Goal: Task Accomplishment & Management: Manage account settings

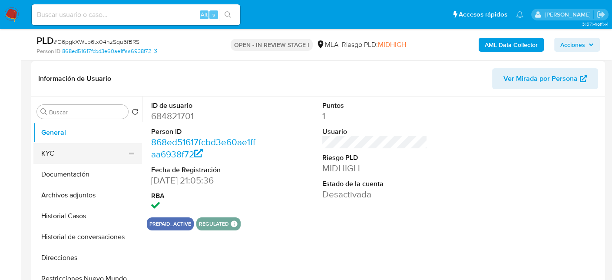
scroll to position [130, 0]
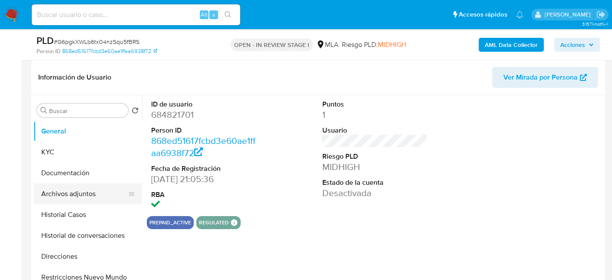
select select "10"
click at [87, 193] on button "Archivos adjuntos" at bounding box center [84, 193] width 102 height 21
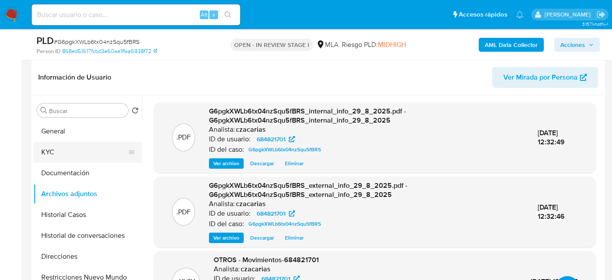
click at [67, 143] on button "KYC" at bounding box center [84, 152] width 102 height 21
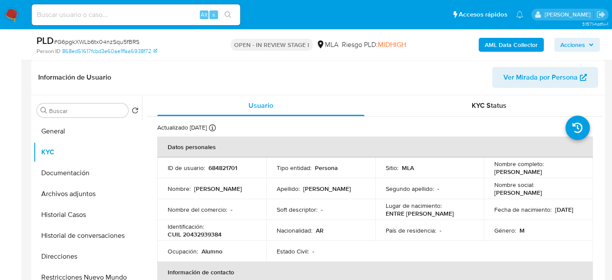
drag, startPoint x: 492, startPoint y: 174, endPoint x: 557, endPoint y: 172, distance: 64.7
click at [557, 172] on div "Nombre completo : Juan Pablo Berthet" at bounding box center [538, 168] width 88 height 16
copy p "Juan Pablo Berthet"
click at [68, 183] on button "Archivos adjuntos" at bounding box center [84, 193] width 102 height 21
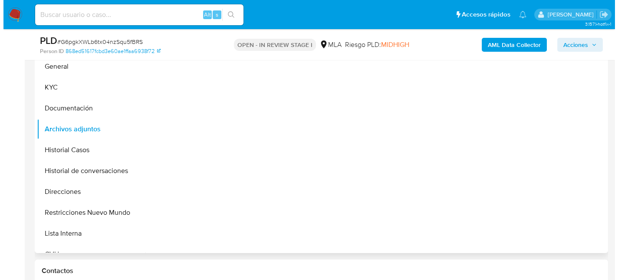
scroll to position [217, 0]
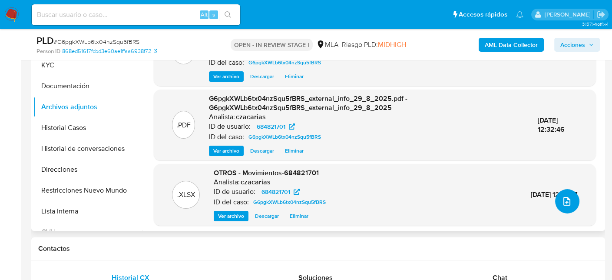
click at [555, 202] on button "upload-file" at bounding box center [567, 201] width 24 height 24
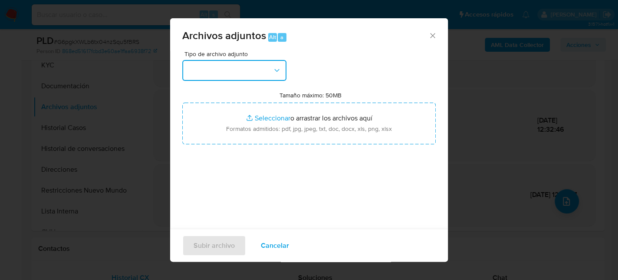
click at [244, 68] on button "button" at bounding box center [234, 70] width 104 height 21
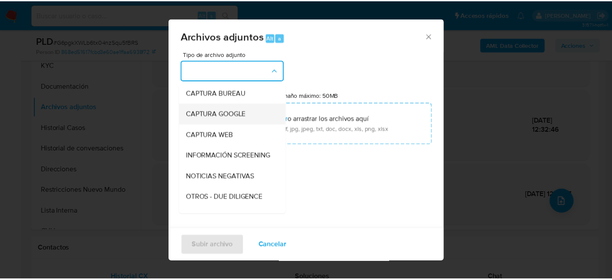
scroll to position [87, 0]
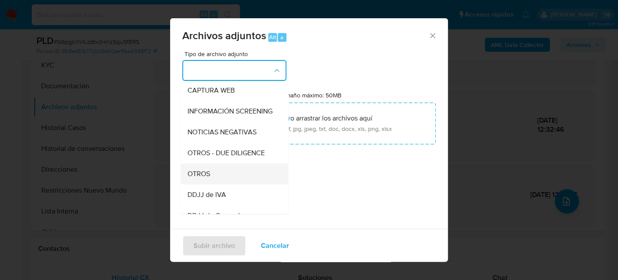
click at [209, 178] on span "OTROS" at bounding box center [199, 173] width 23 height 9
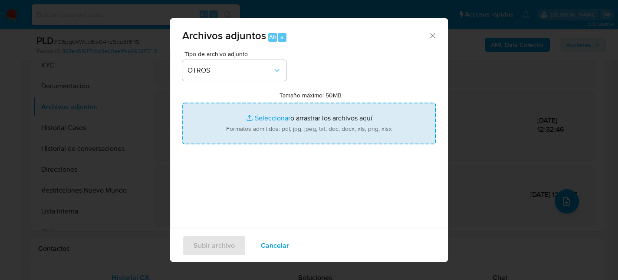
type input "C:\fakepath\NOSIS_Juan Pablo Berthet.pdf"
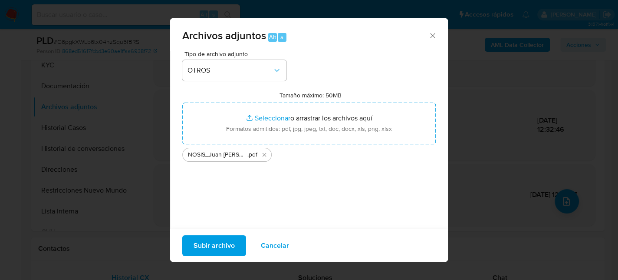
click at [216, 245] on span "Subir archivo" at bounding box center [214, 244] width 41 height 19
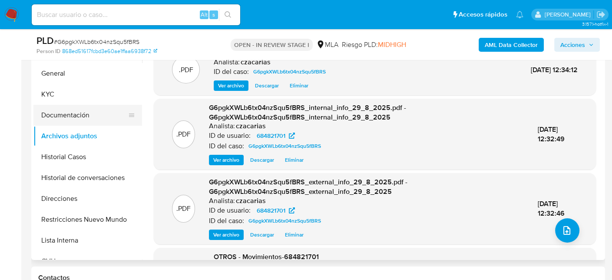
scroll to position [174, 0]
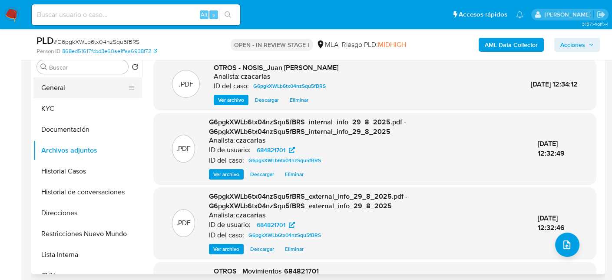
click at [54, 89] on button "General" at bounding box center [84, 87] width 102 height 21
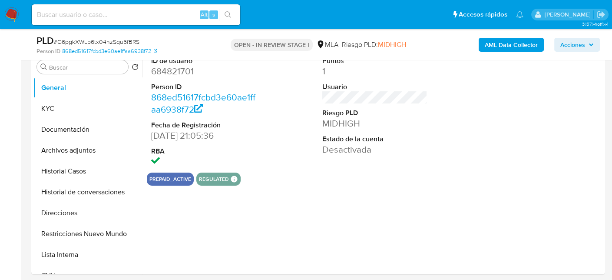
click at [172, 79] on dl "ID de usuario 684821701 Person ID 868ed51617fcbd3e60ae1ffaa6938f72 Fecha de Reg…" at bounding box center [203, 112] width 105 height 112
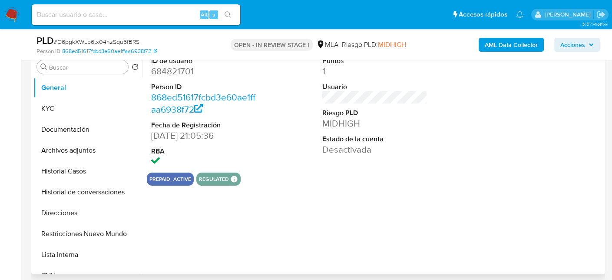
click at [181, 65] on dd "684821701" at bounding box center [203, 71] width 105 height 12
copy dd "684821701"
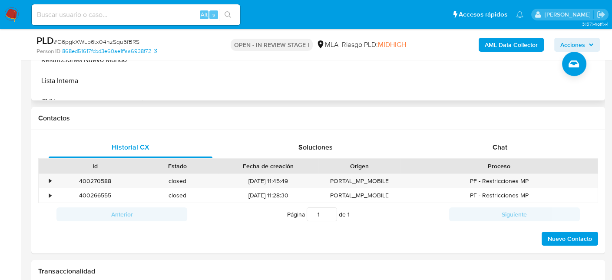
scroll to position [391, 0]
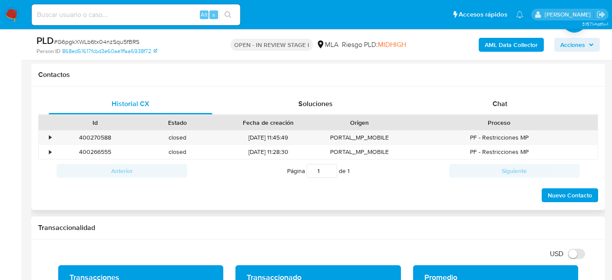
click at [494, 89] on div "Historial CX Soluciones Chat Id Estado Fecha de creación Origen Proceso • 40027…" at bounding box center [318, 148] width 574 height 124
click at [492, 95] on div "Chat" at bounding box center [500, 103] width 164 height 21
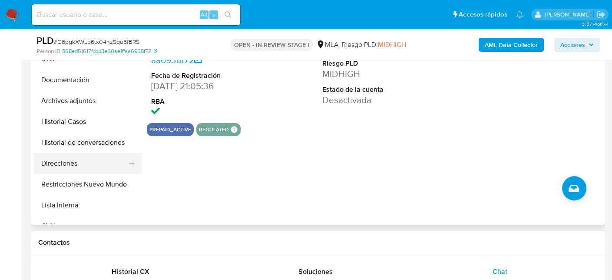
scroll to position [217, 0]
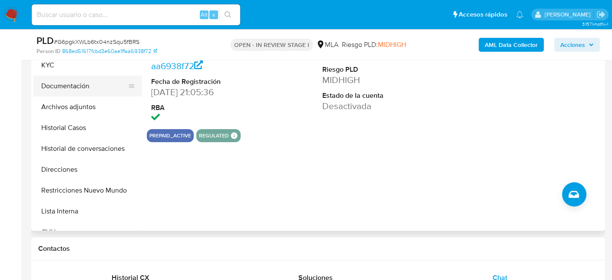
click at [78, 92] on button "Documentación" at bounding box center [84, 86] width 102 height 21
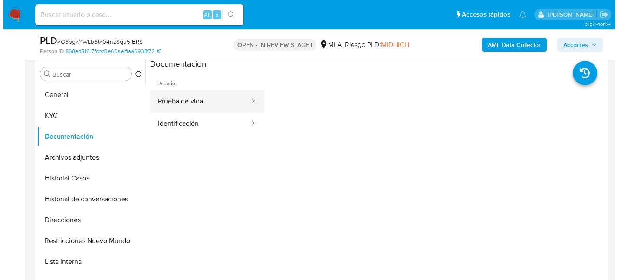
scroll to position [130, 0]
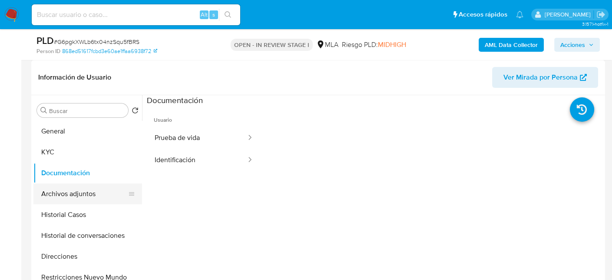
click at [80, 197] on button "Archivos adjuntos" at bounding box center [84, 193] width 102 height 21
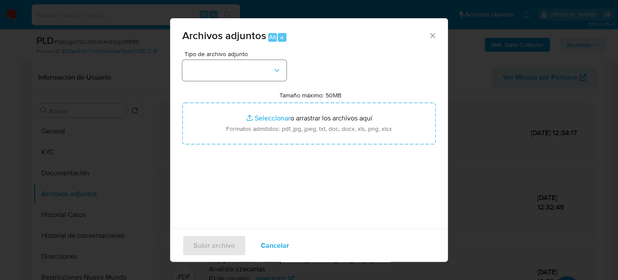
click at [249, 81] on div "Tipo de archivo adjunto Tamaño máximo: 50MB Seleccionar archivos Seleccionar o …" at bounding box center [309, 153] width 254 height 205
click at [249, 73] on button "button" at bounding box center [234, 70] width 104 height 21
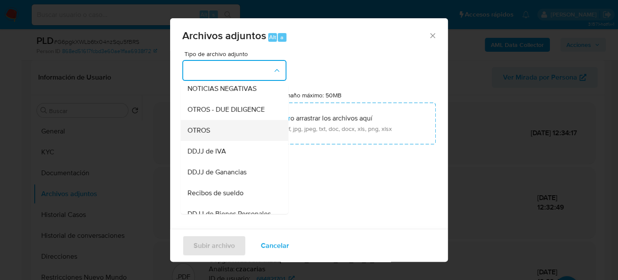
click at [219, 139] on div "OTROS" at bounding box center [232, 130] width 89 height 21
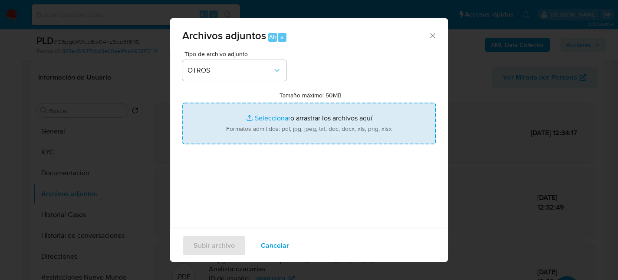
type input "C:\fakepath\Caselog G6pgkXWLb6tx04nzSqu5fBRS_2025_07_18_07_37_21.docx"
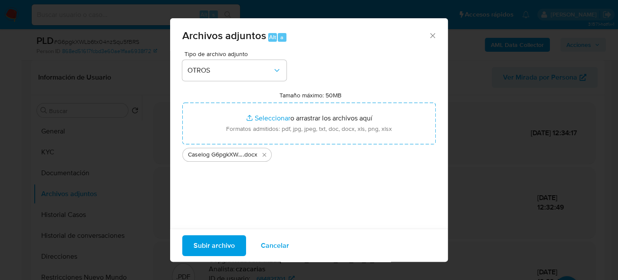
click at [216, 248] on span "Subir archivo" at bounding box center [214, 244] width 41 height 19
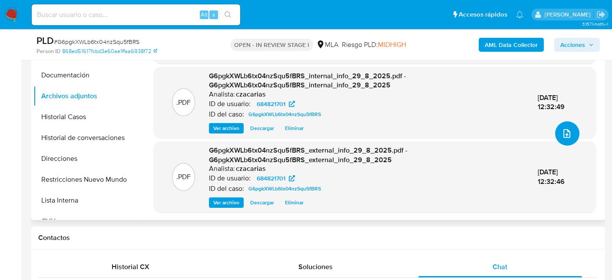
scroll to position [304, 0]
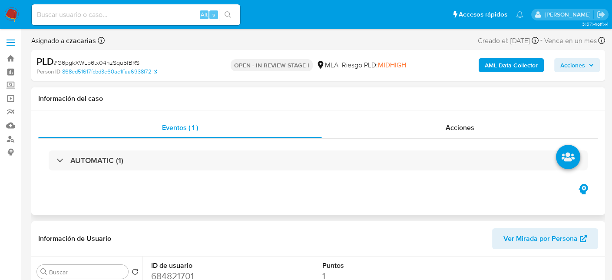
select select "10"
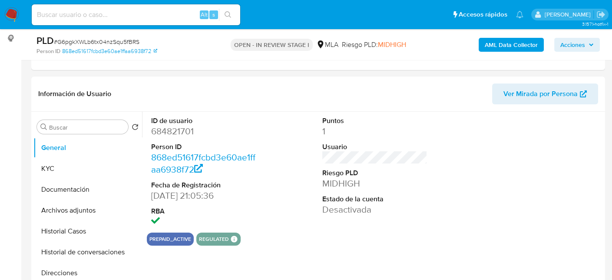
scroll to position [130, 0]
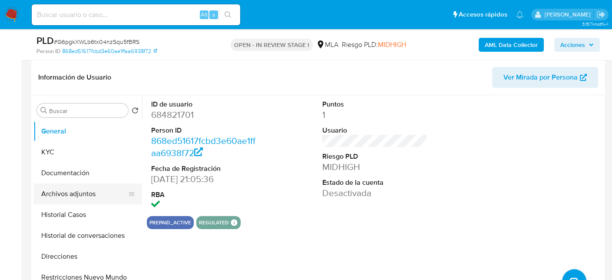
click at [73, 198] on button "Archivos adjuntos" at bounding box center [84, 193] width 102 height 21
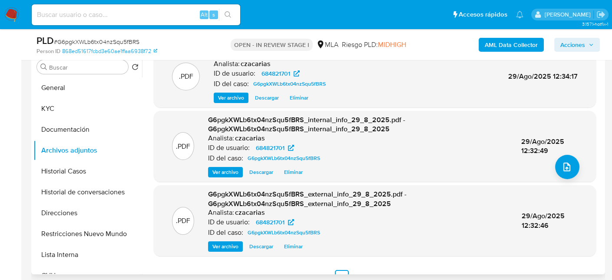
scroll to position [92, 0]
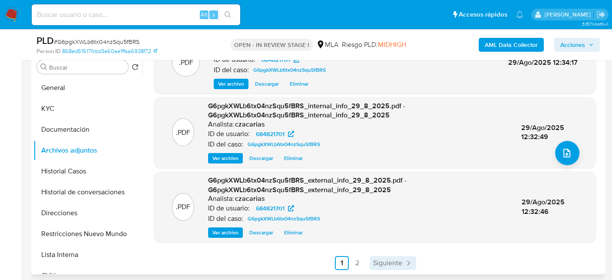
click at [384, 267] on link "Siguiente" at bounding box center [392, 263] width 46 height 14
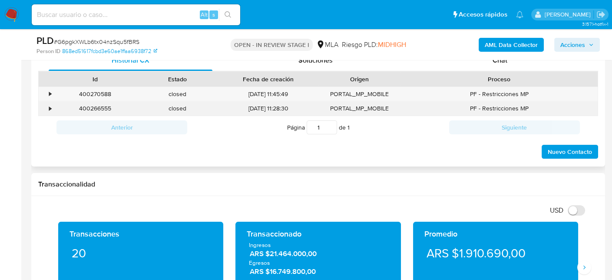
scroll to position [391, 0]
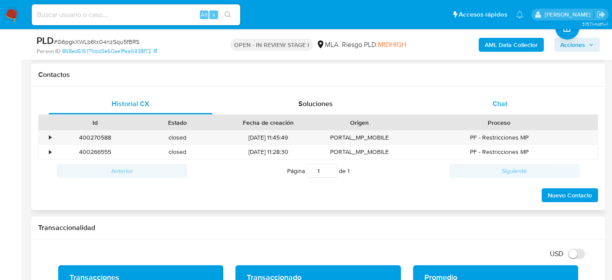
click at [516, 105] on div "Chat" at bounding box center [500, 103] width 164 height 21
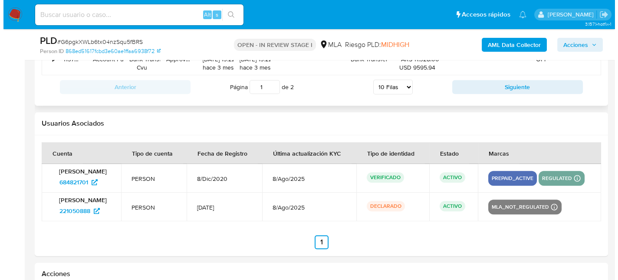
scroll to position [1553, 0]
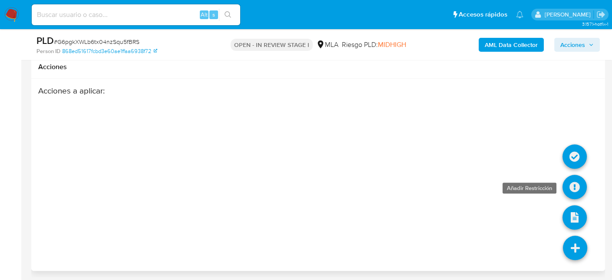
click at [573, 189] on icon at bounding box center [574, 187] width 24 height 24
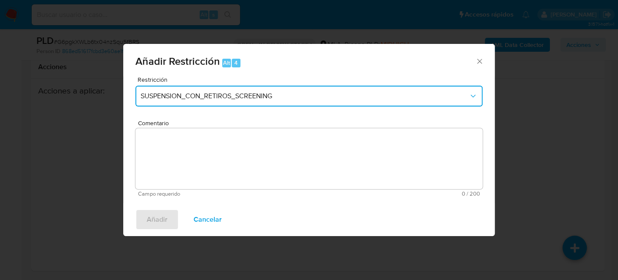
click at [227, 95] on span "SUSPENSION_CON_RETIROS_SCREENING" at bounding box center [305, 96] width 328 height 9
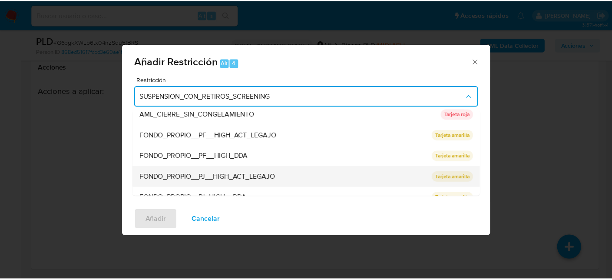
scroll to position [87, 0]
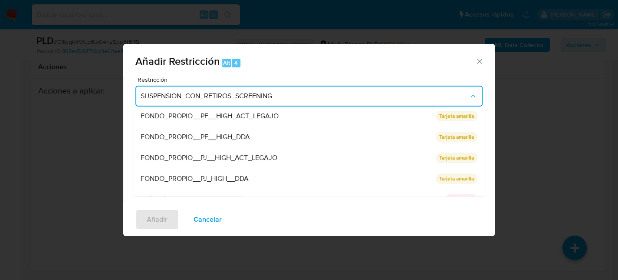
click at [478, 68] on div "Añadir Restricción Alt 4" at bounding box center [309, 60] width 372 height 33
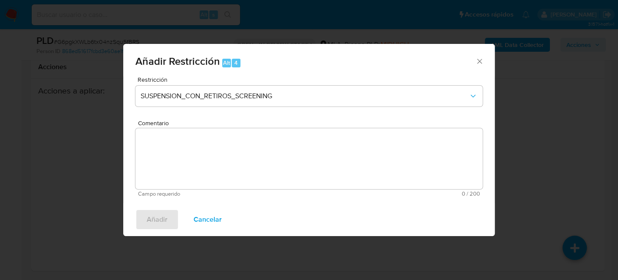
click at [477, 63] on icon "Cerrar ventana" at bounding box center [479, 61] width 9 height 9
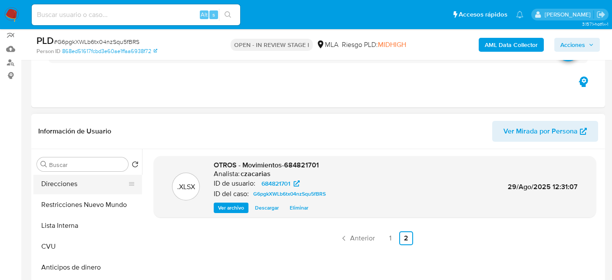
scroll to position [130, 0]
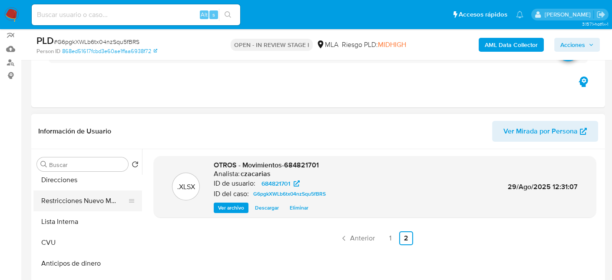
click at [82, 206] on button "Restricciones Nuevo Mundo" at bounding box center [84, 200] width 102 height 21
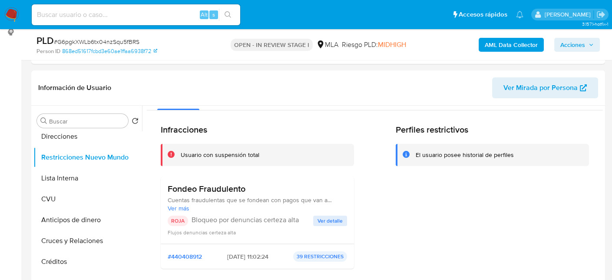
scroll to position [0, 0]
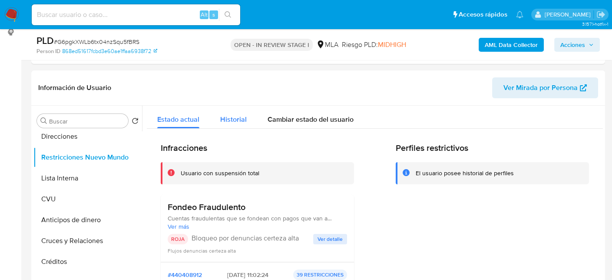
click at [240, 127] on div "Historial" at bounding box center [233, 116] width 26 height 23
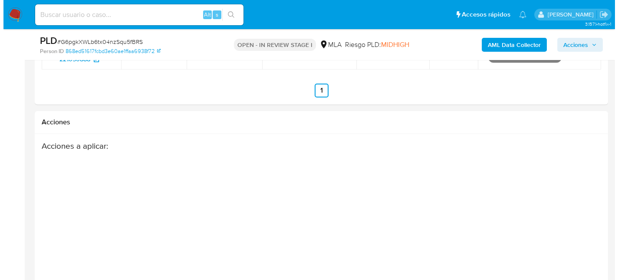
scroll to position [1553, 0]
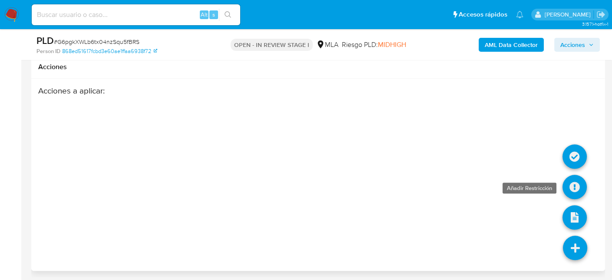
click at [580, 188] on icon at bounding box center [574, 187] width 24 height 24
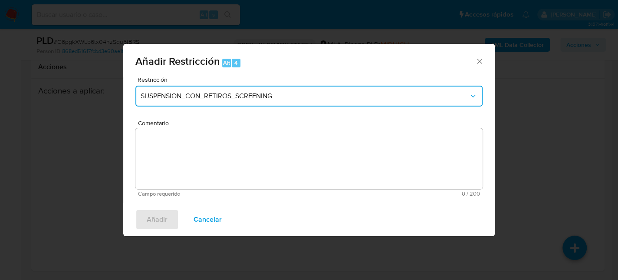
click at [320, 97] on span "SUSPENSION_CON_RETIROS_SCREENING" at bounding box center [305, 96] width 328 height 9
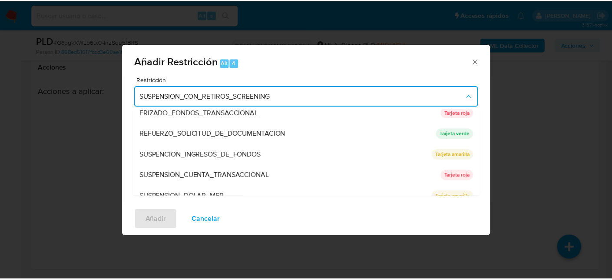
scroll to position [184, 0]
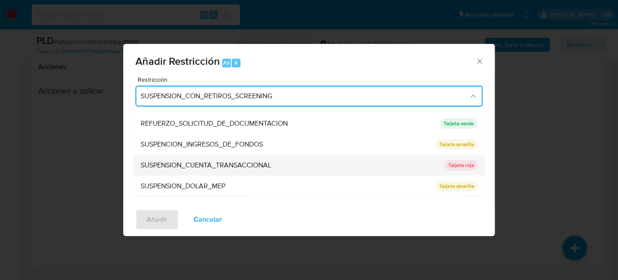
click at [278, 163] on div "SUSPENSION_CUENTA_TRANSACCIONAL" at bounding box center [290, 165] width 299 height 21
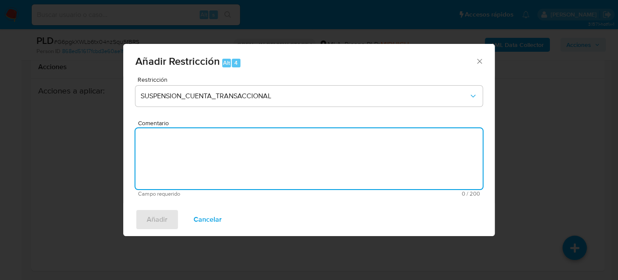
click at [299, 172] on textarea "Comentario" at bounding box center [308, 158] width 347 height 61
type textarea "AML"
click at [147, 218] on span "Añadir" at bounding box center [157, 219] width 21 height 19
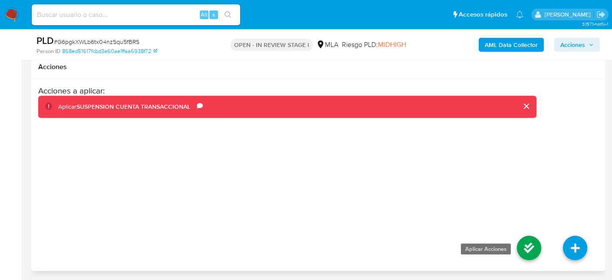
click at [529, 247] on icon at bounding box center [529, 247] width 24 height 24
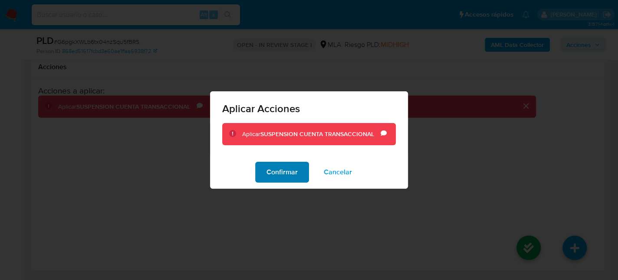
click at [270, 174] on span "Confirmar" at bounding box center [282, 171] width 31 height 19
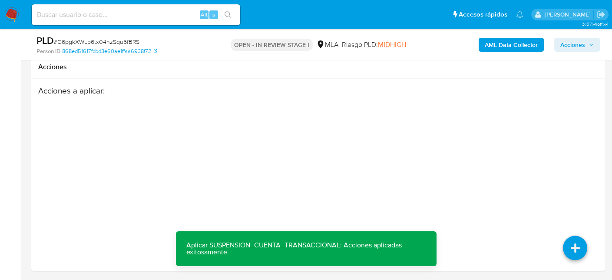
click at [569, 47] on span "Acciones" at bounding box center [572, 45] width 25 height 14
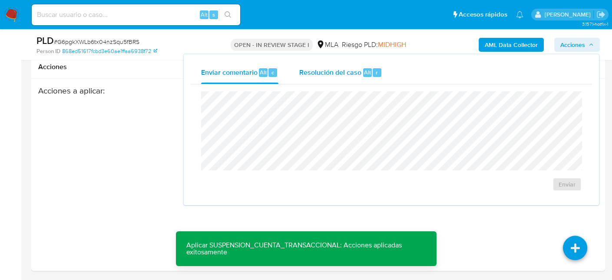
click at [353, 70] on span "Resolución del caso" at bounding box center [330, 72] width 62 height 10
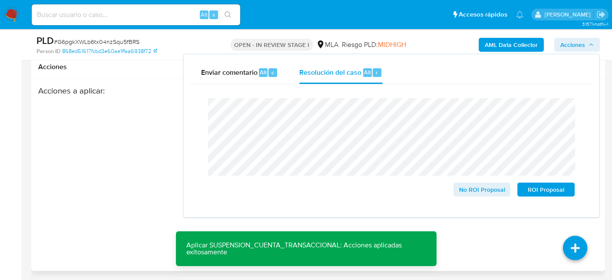
click at [76, 167] on div "Acciones a aplicar :" at bounding box center [287, 155] width 498 height 139
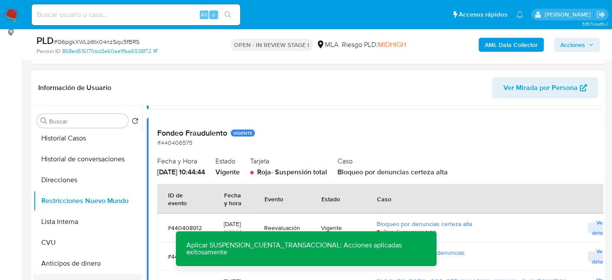
scroll to position [43, 0]
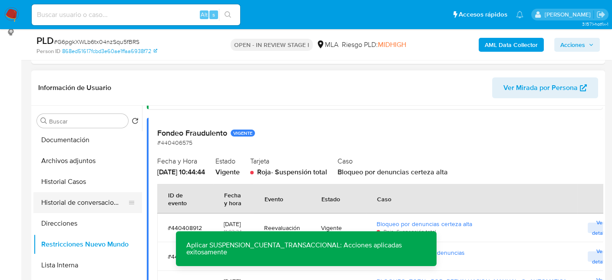
click at [79, 200] on button "Historial de conversaciones" at bounding box center [84, 202] width 102 height 21
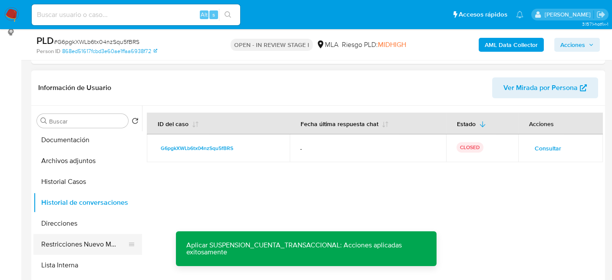
click at [96, 246] on button "Restricciones Nuevo Mundo" at bounding box center [84, 244] width 102 height 21
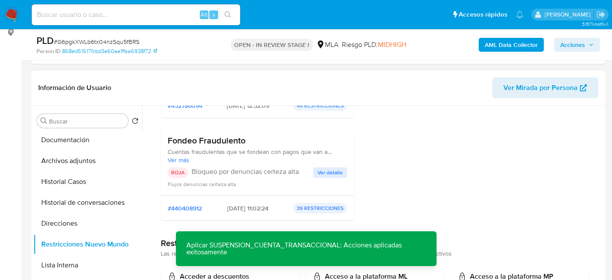
scroll to position [174, 0]
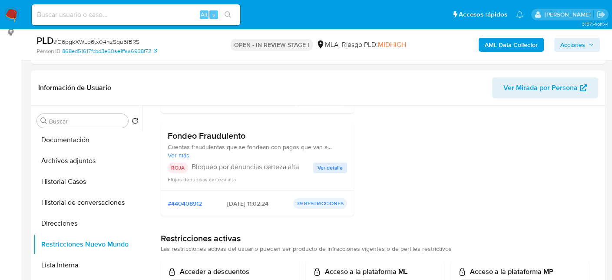
click at [574, 46] on span "Acciones" at bounding box center [572, 45] width 25 height 14
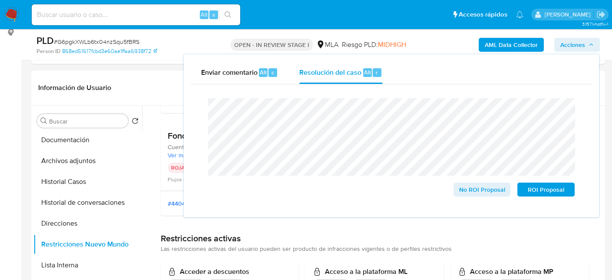
click at [115, 39] on span "# G6pgkXWLb6tx04nzSqu5fBRS" at bounding box center [97, 41] width 86 height 9
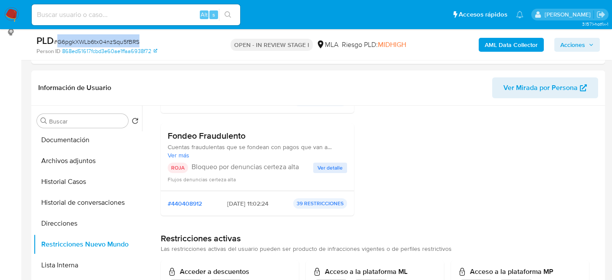
click at [115, 38] on span "# G6pgkXWLb6tx04nzSqu5fBRS" at bounding box center [97, 41] width 86 height 9
copy span "G6pgkXWLb6tx04nzSqu5fBRS"
click at [568, 43] on span "Acciones" at bounding box center [572, 45] width 25 height 14
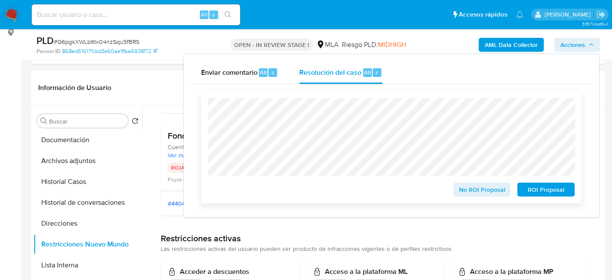
click at [544, 195] on span "ROI Proposal" at bounding box center [545, 189] width 45 height 12
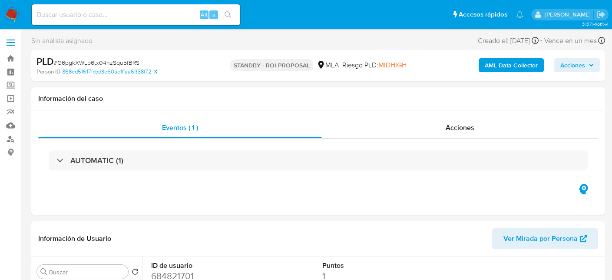
select select "10"
click at [122, 20] on input at bounding box center [136, 14] width 208 height 11
paste input "EOgPHdOKIDNkPs7EKgSCiwF0"
type input "EOgPHdOKIDNkPs7EKgSCiwF0"
click at [228, 17] on icon "search-icon" at bounding box center [227, 14] width 7 height 7
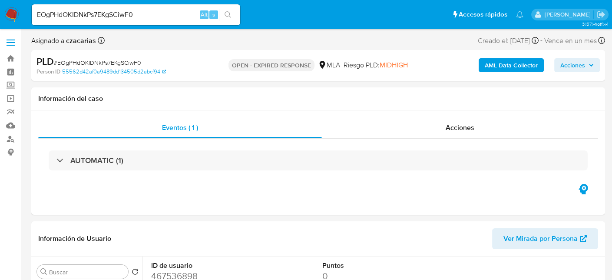
select select "10"
click at [120, 60] on span "# EOgPHdOKIDNkPs7EKgSCiwF0" at bounding box center [97, 62] width 87 height 9
copy span "EOgPHdOKIDNkPs7EKgSCiwF0"
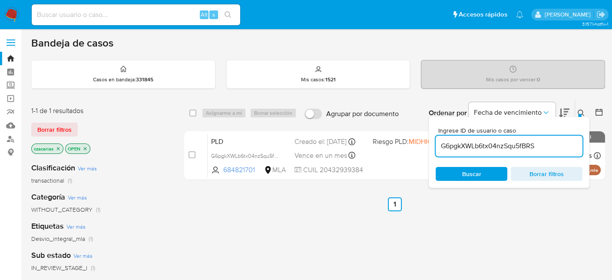
click at [507, 145] on input "G6pgkXWLb6tx04nzSqu5fBRS" at bounding box center [508, 145] width 147 height 11
paste input "EOgPHdOKIDNkPs7EKgSCiwF0"
type input "EOgPHdOKIDNkPs7EKgSCiwF0"
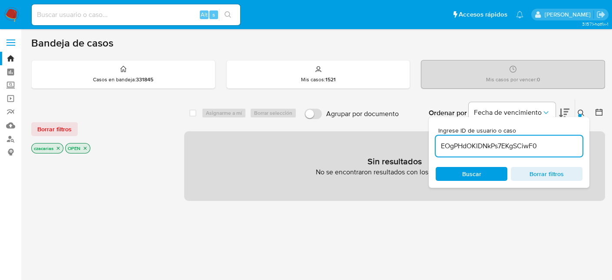
click at [83, 148] on icon "close-filter" at bounding box center [84, 147] width 5 height 5
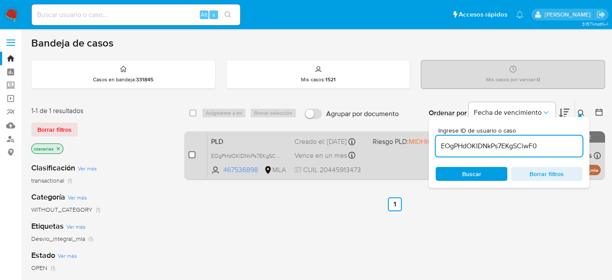
click at [194, 152] on input "checkbox" at bounding box center [191, 154] width 7 height 7
checkbox input "true"
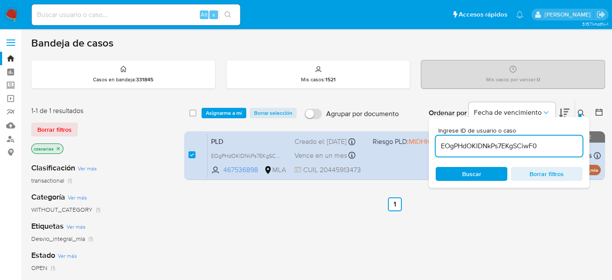
click at [586, 97] on div "Bandeja de casos Casos en bandeja : 331845 Mis casos : 1521 Mis casos por vence…" at bounding box center [318, 264] width 574 height 456
click at [580, 114] on div at bounding box center [579, 115] width 3 height 3
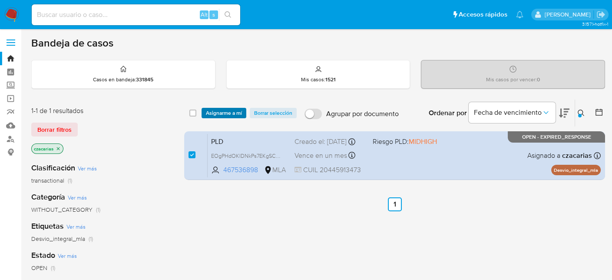
click at [219, 113] on span "Asignarme a mí" at bounding box center [224, 113] width 36 height 9
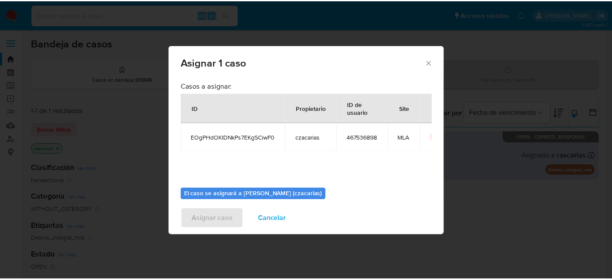
scroll to position [44, 0]
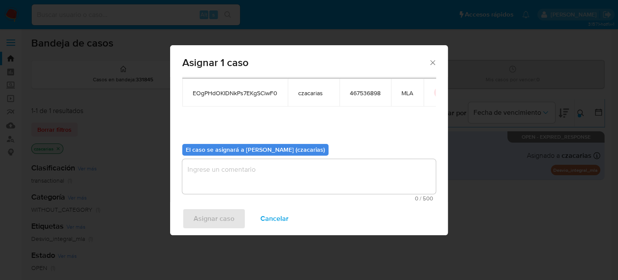
click at [247, 177] on textarea "assign-modal" at bounding box center [309, 176] width 254 height 35
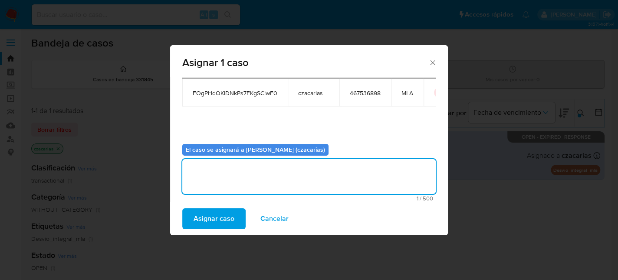
click at [216, 219] on span "Asignar caso" at bounding box center [214, 218] width 41 height 19
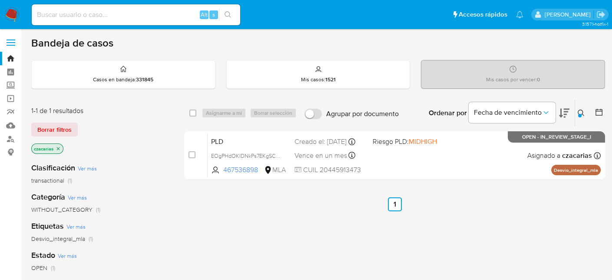
click at [578, 114] on div at bounding box center [579, 115] width 3 height 3
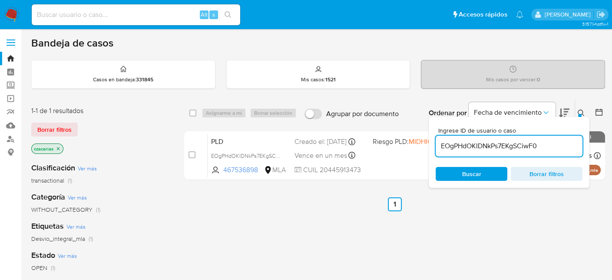
click at [554, 145] on input "EOgPHdOKIDNkPs7EKgSCiwF0" at bounding box center [508, 145] width 147 height 11
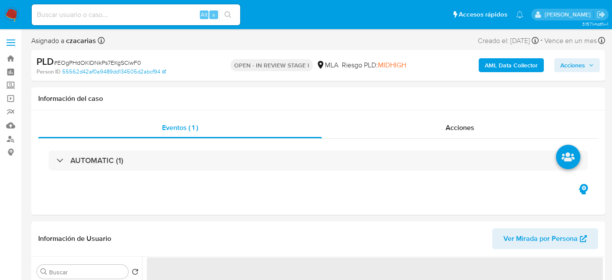
select select "10"
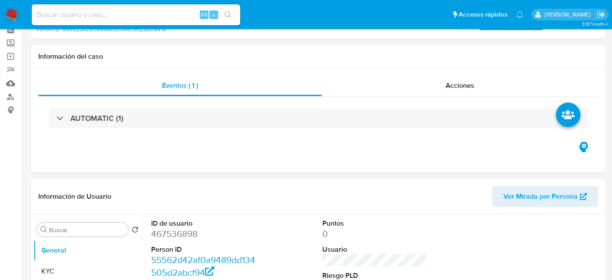
scroll to position [87, 0]
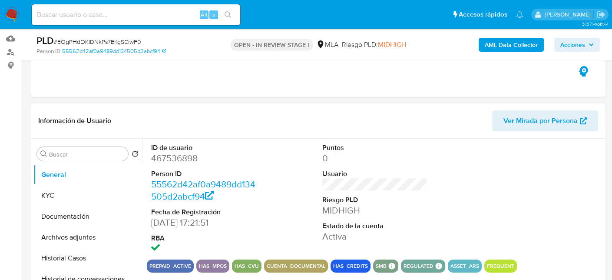
click at [170, 160] on dd "467536898" at bounding box center [203, 158] width 105 height 12
copy dd "467536898"
click at [64, 197] on button "KYC" at bounding box center [84, 195] width 102 height 21
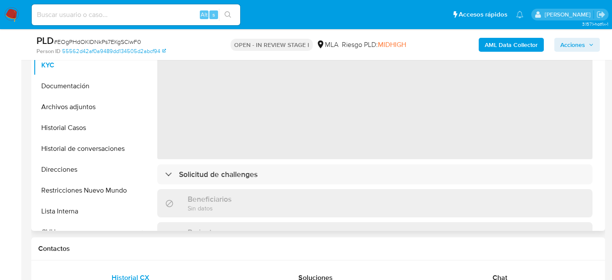
scroll to position [174, 0]
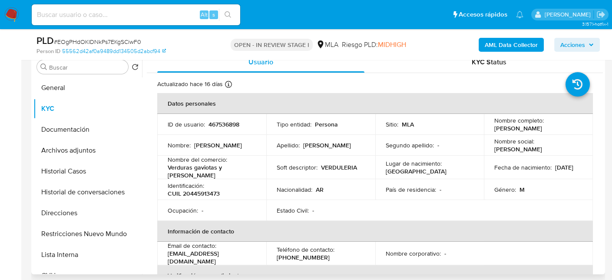
click at [209, 189] on p "CUIL 20445913473" at bounding box center [194, 193] width 52 height 8
click at [208, 192] on p "CUIL 20445913473" at bounding box center [194, 193] width 52 height 8
drag, startPoint x: 168, startPoint y: 171, endPoint x: 254, endPoint y: 144, distance: 89.2
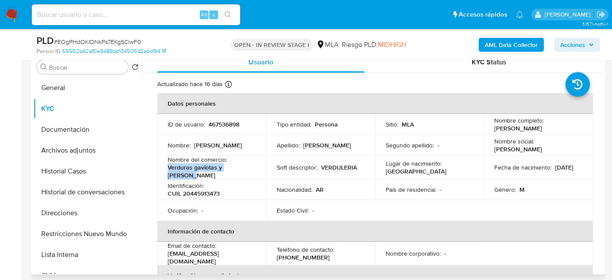
click at [247, 173] on p "Verduras gaviotas y dr ramon" at bounding box center [210, 171] width 85 height 16
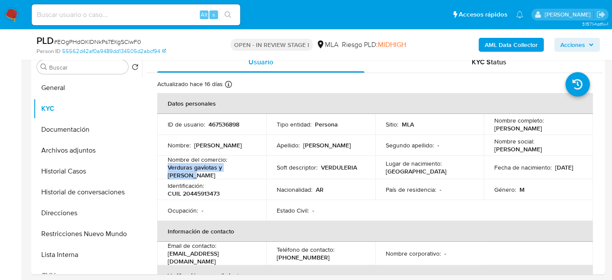
copy p "Verduras gaviotas y dr ramon"
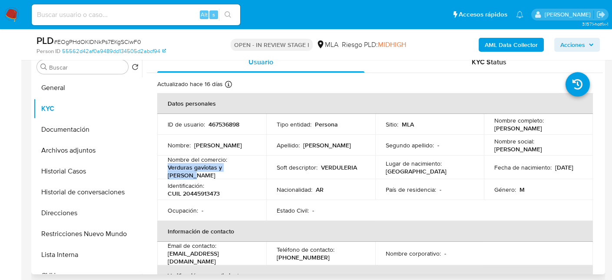
click at [221, 172] on p "Verduras gaviotas y [PERSON_NAME]" at bounding box center [210, 171] width 85 height 16
click at [215, 183] on div "Identificación : CUIL 20445913473" at bounding box center [212, 189] width 88 height 16
click at [213, 189] on p "CUIL 20445913473" at bounding box center [194, 193] width 52 height 8
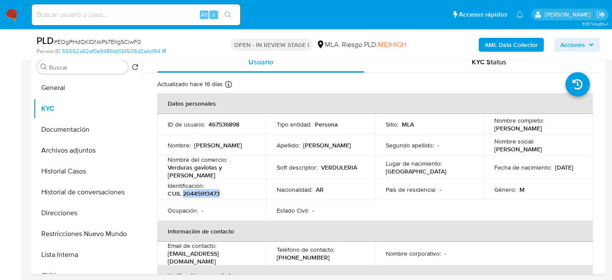
copy p "20445913473"
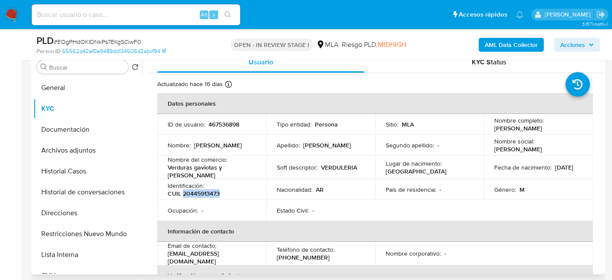
click at [207, 193] on p "CUIL 20445913473" at bounding box center [194, 193] width 52 height 8
click at [212, 189] on p "CUIL 20445913473" at bounding box center [194, 193] width 52 height 8
click at [208, 194] on td "Identificación : CUIL 20445913473" at bounding box center [211, 189] width 109 height 21
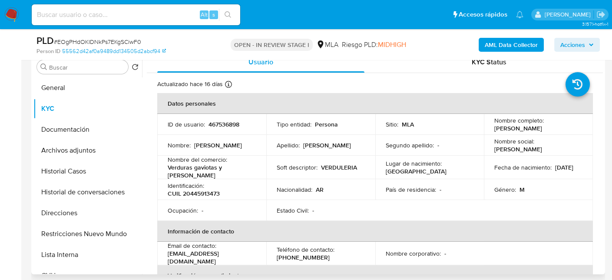
click at [210, 190] on p "CUIL 20445913473" at bounding box center [194, 193] width 52 height 8
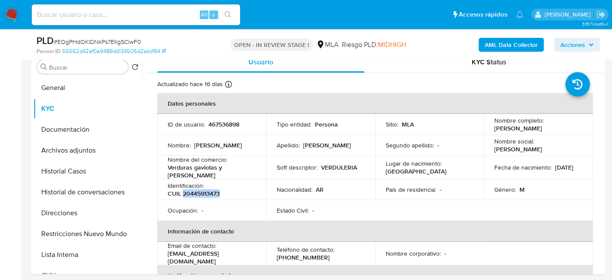
copy p "20445913473"
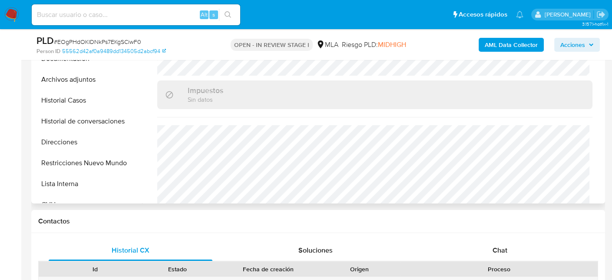
scroll to position [456, 0]
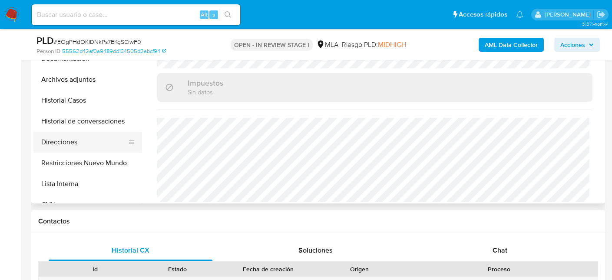
click at [79, 143] on button "Direcciones" at bounding box center [84, 142] width 102 height 21
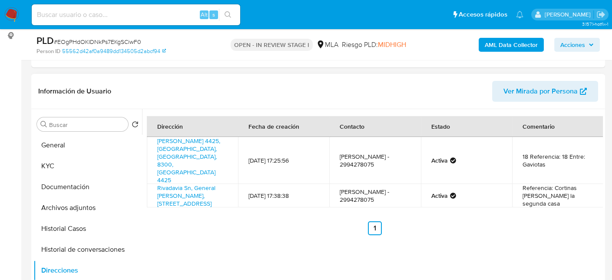
scroll to position [114, 0]
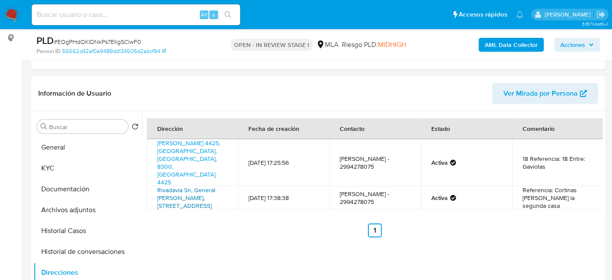
click at [199, 185] on link "Rivadavia Sn, General Fernández Oro, Río Negro, 8325, Argentina SN" at bounding box center [186, 197] width 58 height 24
click at [49, 169] on button "KYC" at bounding box center [84, 168] width 102 height 21
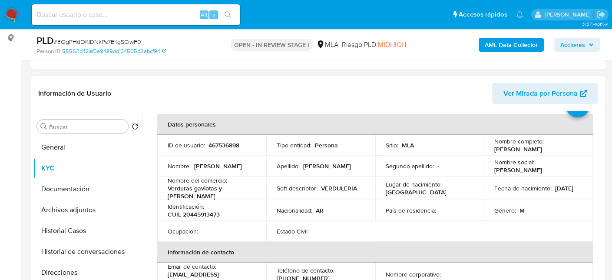
scroll to position [43, 0]
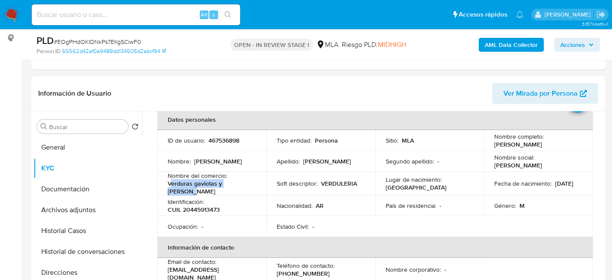
drag, startPoint x: 170, startPoint y: 187, endPoint x: 253, endPoint y: 187, distance: 82.9
click at [253, 187] on div "Nombre del comercio : Verduras gaviotas y dr ramon" at bounding box center [212, 182] width 88 height 23
copy p "erduras gaviotas y dr ramon"
click at [87, 202] on button "Archivos adjuntos" at bounding box center [84, 209] width 102 height 21
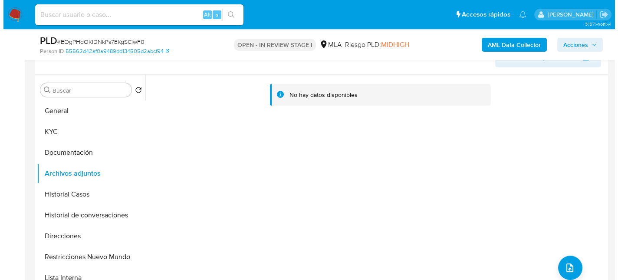
scroll to position [201, 0]
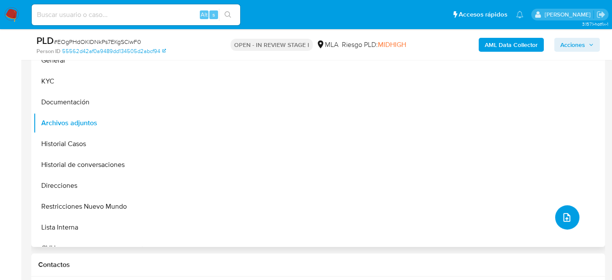
click at [561, 220] on icon "upload-file" at bounding box center [566, 217] width 10 height 10
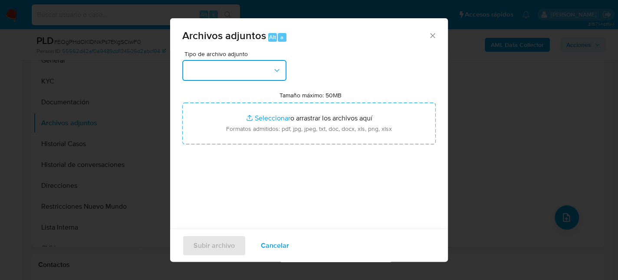
click at [234, 71] on button "button" at bounding box center [234, 70] width 104 height 21
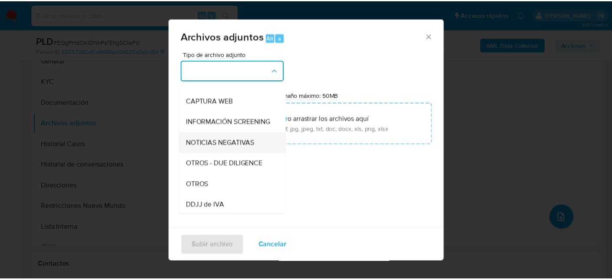
scroll to position [87, 0]
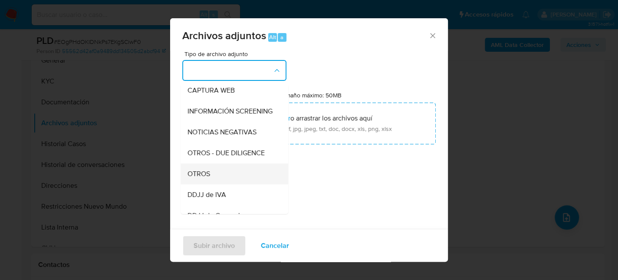
click at [216, 173] on div "OTROS" at bounding box center [232, 173] width 89 height 21
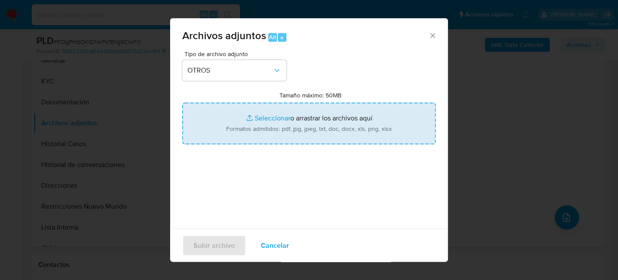
type input "C:\fakepath\Movimientos-467536898.xlsx"
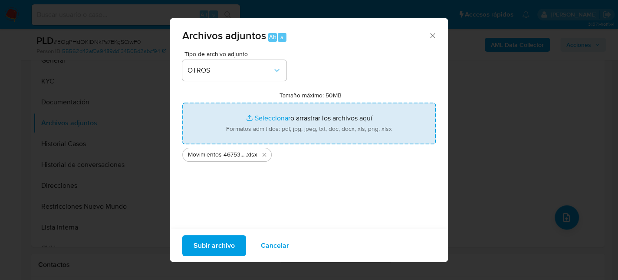
click at [226, 241] on span "Subir archivo" at bounding box center [214, 244] width 41 height 19
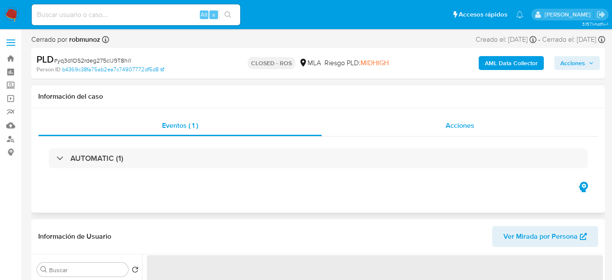
click at [470, 122] on span "Acciones" at bounding box center [459, 125] width 29 height 10
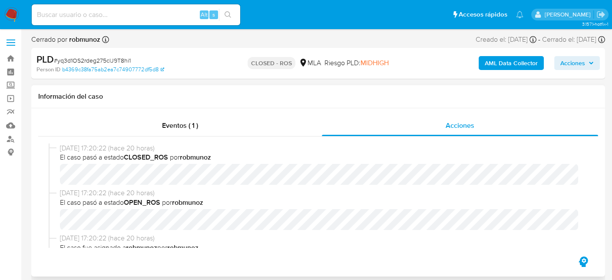
select select "10"
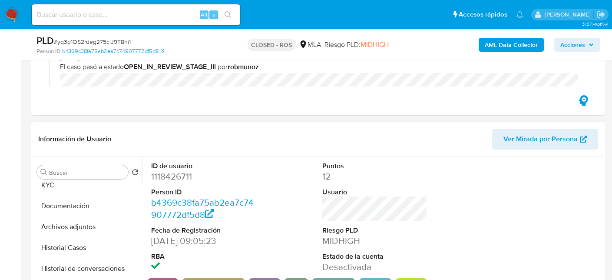
scroll to position [43, 0]
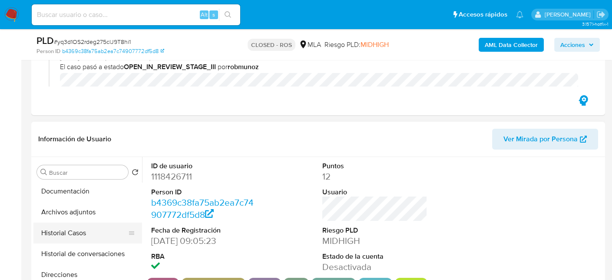
click at [76, 235] on button "Historial Casos" at bounding box center [84, 232] width 102 height 21
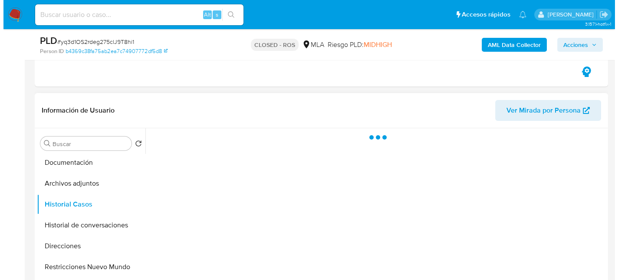
scroll to position [174, 0]
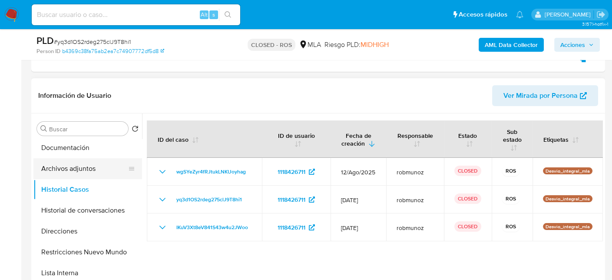
click at [80, 168] on button "Archivos adjuntos" at bounding box center [84, 168] width 102 height 21
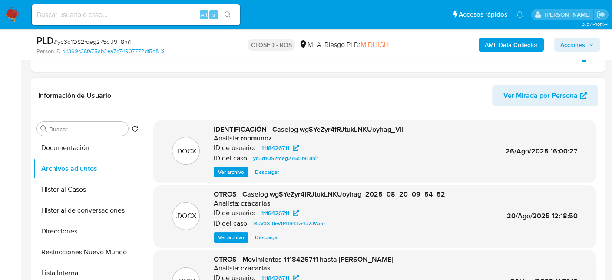
click at [233, 175] on span "Ver archivo" at bounding box center [231, 172] width 26 height 9
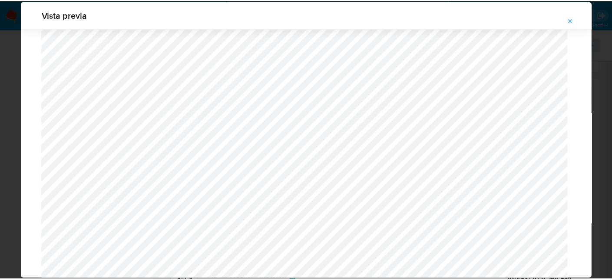
scroll to position [0, 0]
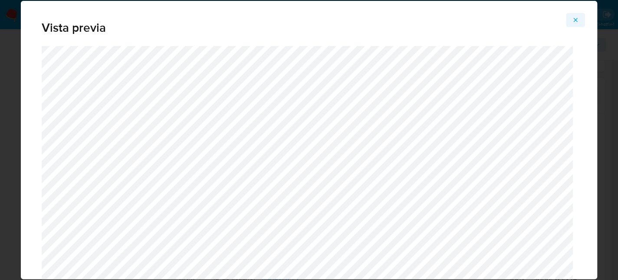
click at [579, 23] on icon "Attachment preview" at bounding box center [575, 19] width 7 height 7
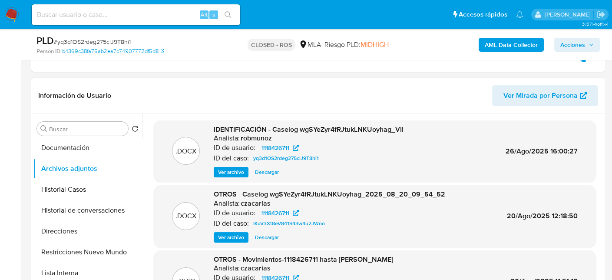
click at [16, 14] on img at bounding box center [11, 14] width 15 height 15
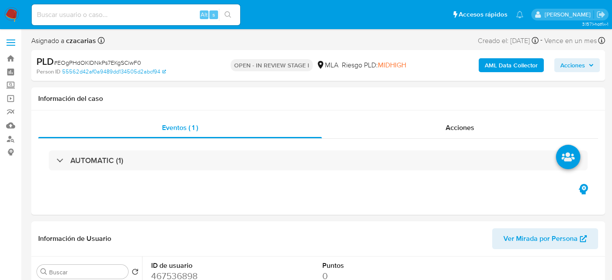
select select "10"
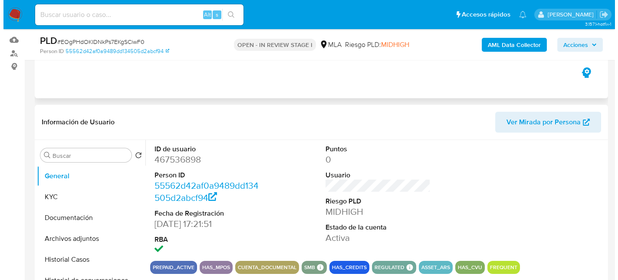
scroll to position [87, 0]
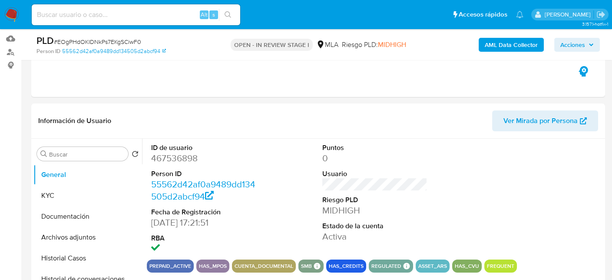
click at [507, 43] on b "AML Data Collector" at bounding box center [511, 45] width 53 height 14
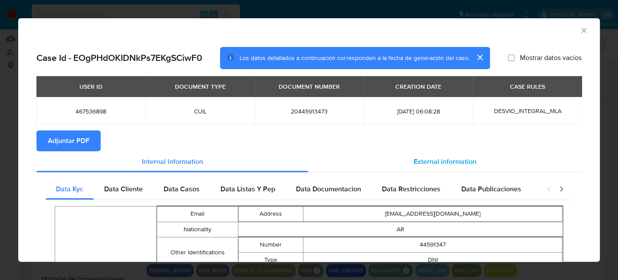
click at [458, 167] on div "External information" at bounding box center [445, 161] width 274 height 21
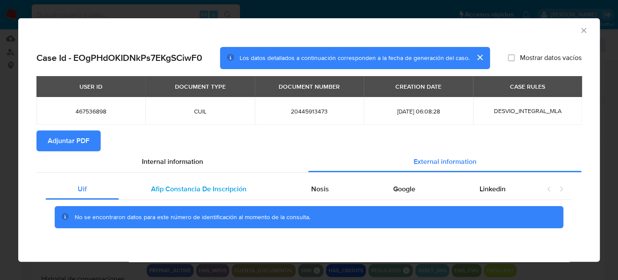
click at [207, 188] on span "Afip Constancia De Inscripción" at bounding box center [199, 189] width 96 height 10
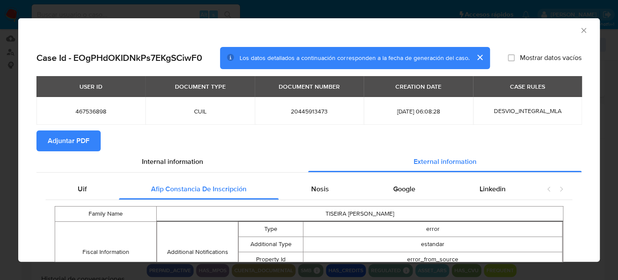
scroll to position [65, 0]
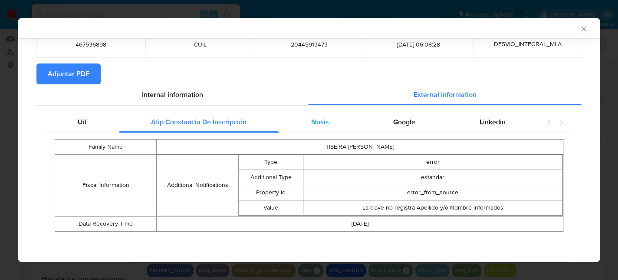
click at [331, 119] on div "Nosis" at bounding box center [320, 122] width 82 height 21
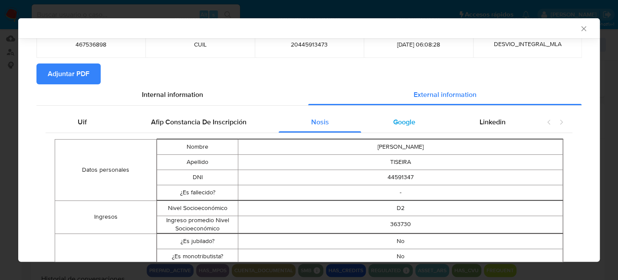
click at [393, 118] on span "Google" at bounding box center [404, 122] width 22 height 10
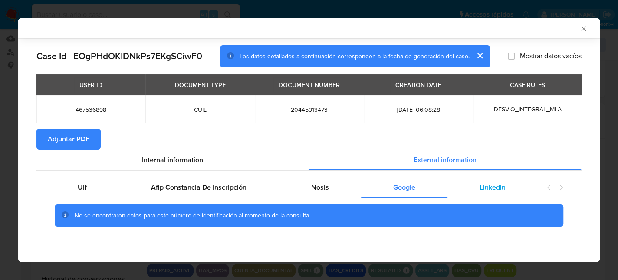
click at [486, 188] on span "Linkedin" at bounding box center [493, 187] width 26 height 10
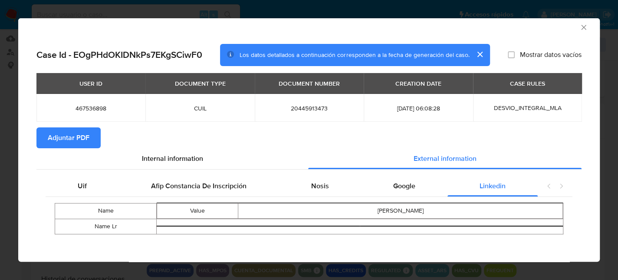
scroll to position [5, 0]
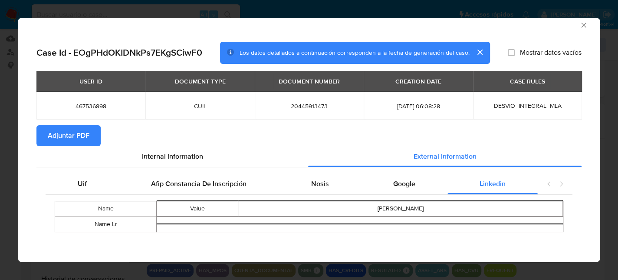
click at [78, 134] on span "Adjuntar PDF" at bounding box center [69, 135] width 42 height 19
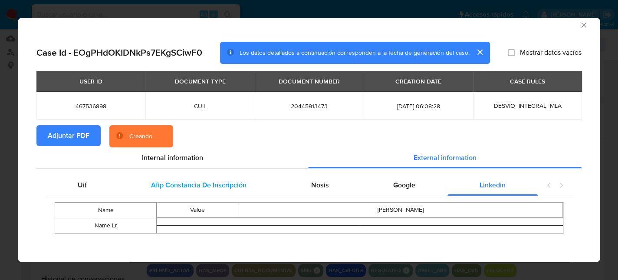
click at [206, 183] on span "Afip Constancia De Inscripción" at bounding box center [199, 185] width 96 height 10
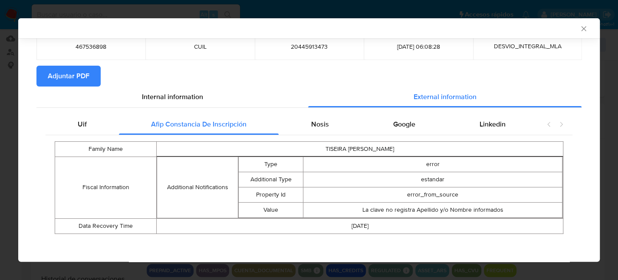
scroll to position [65, 0]
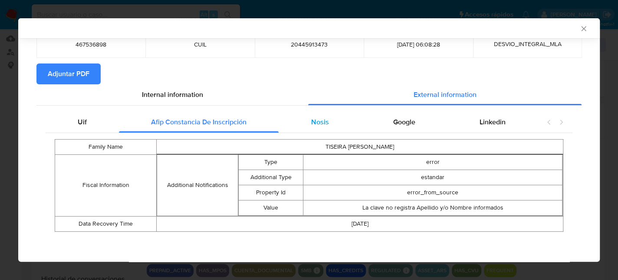
click at [322, 115] on div "Nosis" at bounding box center [320, 122] width 82 height 21
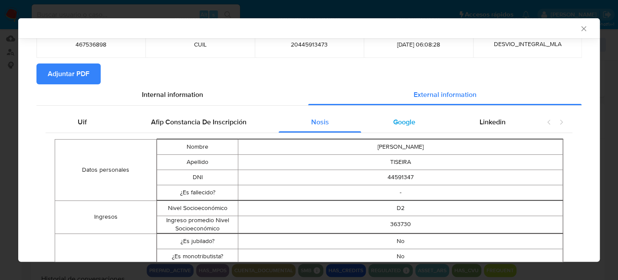
click at [398, 112] on div "Google" at bounding box center [404, 122] width 86 height 21
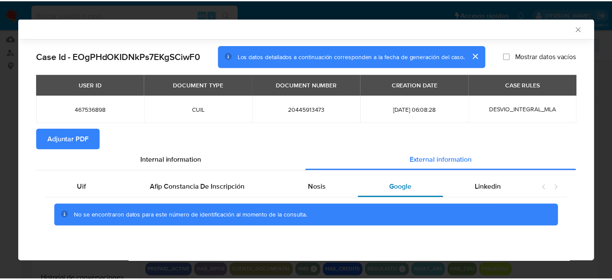
scroll to position [0, 0]
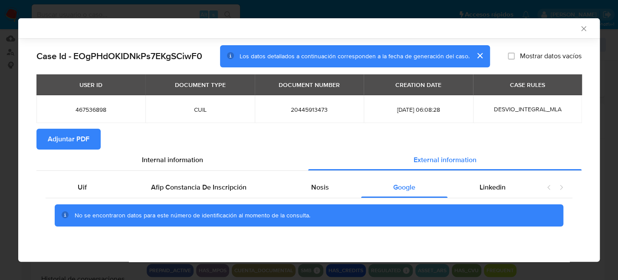
click at [589, 27] on div "AML Data Collector" at bounding box center [309, 28] width 582 height 20
click at [585, 29] on icon "Cerrar ventana" at bounding box center [584, 28] width 9 height 9
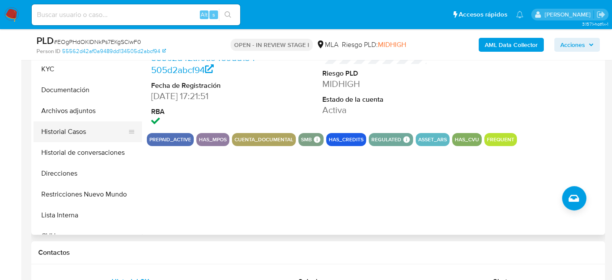
scroll to position [217, 0]
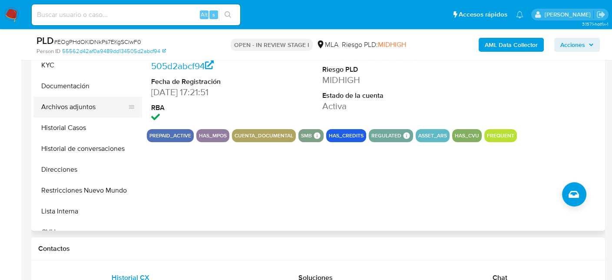
click at [68, 108] on button "Archivos adjuntos" at bounding box center [84, 106] width 102 height 21
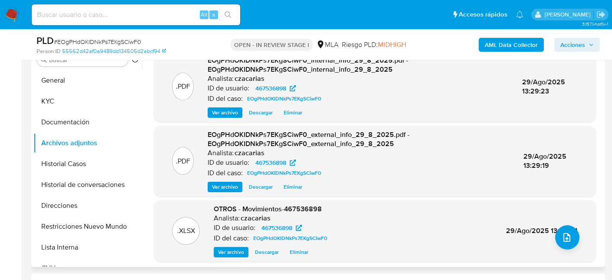
scroll to position [130, 0]
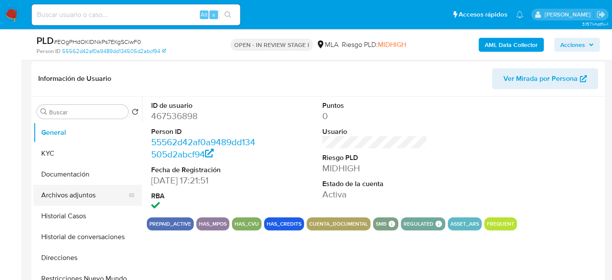
scroll to position [130, 0]
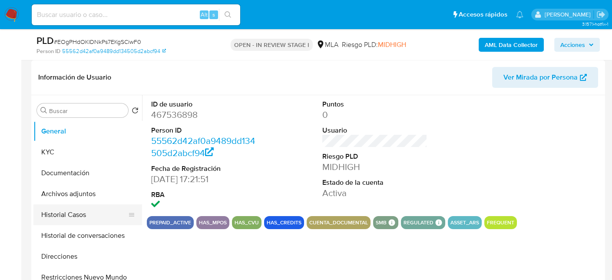
select select "10"
click at [80, 214] on button "Historial Casos" at bounding box center [84, 214] width 102 height 21
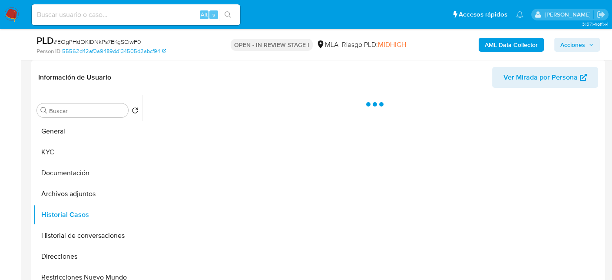
scroll to position [174, 0]
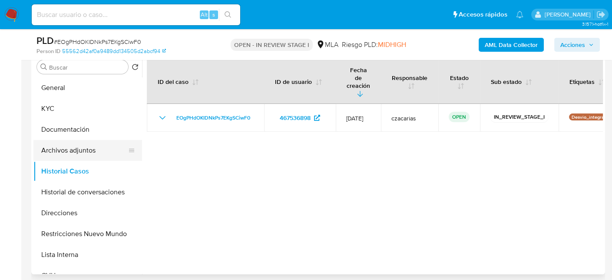
click at [85, 152] on button "Archivos adjuntos" at bounding box center [84, 150] width 102 height 21
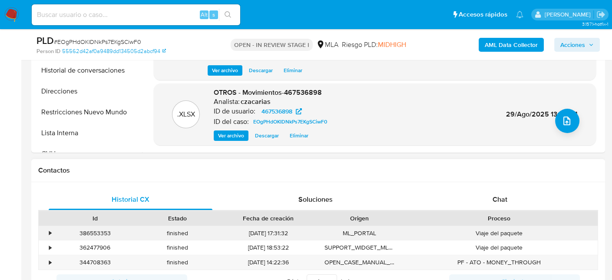
scroll to position [347, 0]
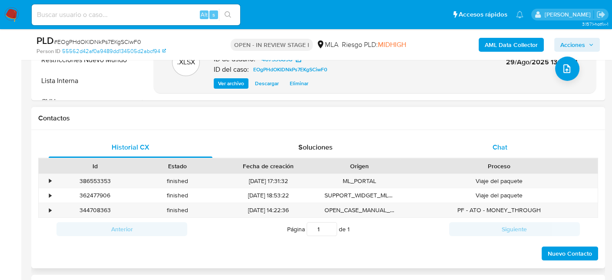
click at [502, 151] on span "Chat" at bounding box center [499, 147] width 15 height 10
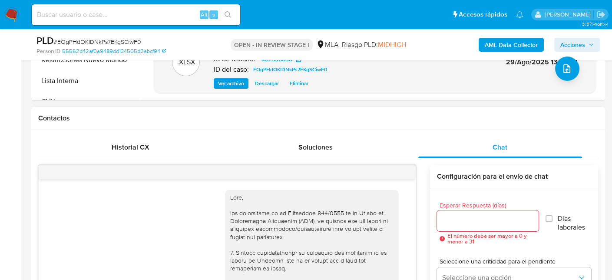
scroll to position [577, 0]
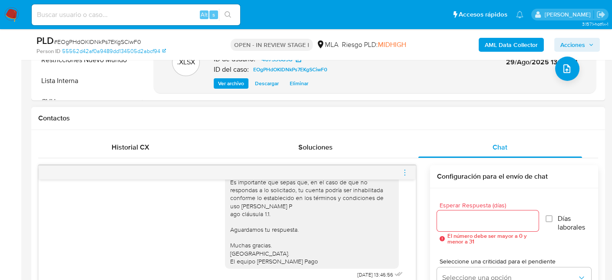
click at [404, 175] on icon "menu-action" at bounding box center [405, 172] width 8 height 8
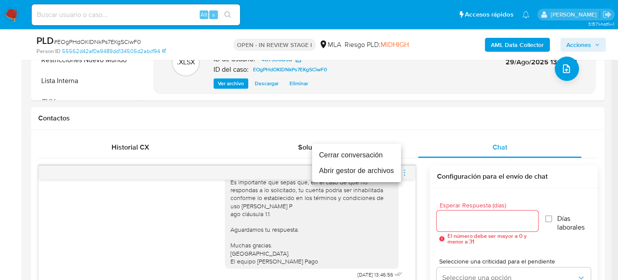
click at [359, 152] on li "Cerrar conversación" at bounding box center [356, 155] width 89 height 16
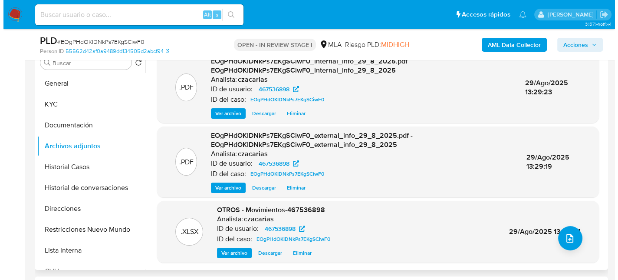
scroll to position [174, 0]
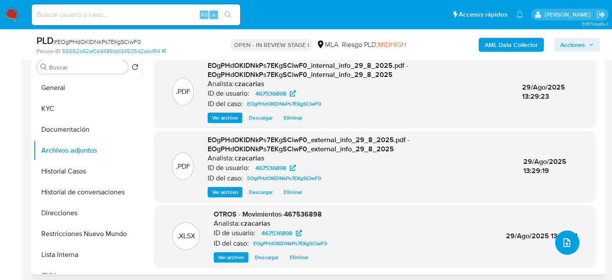
click at [563, 243] on icon "upload-file" at bounding box center [566, 242] width 10 height 10
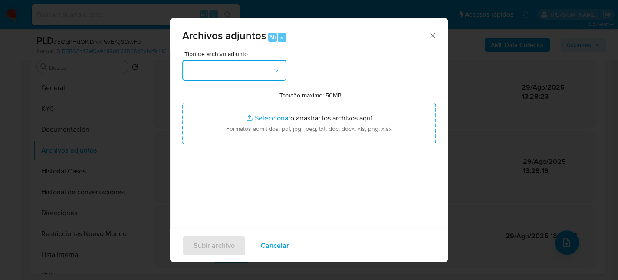
click at [225, 68] on button "button" at bounding box center [234, 70] width 104 height 21
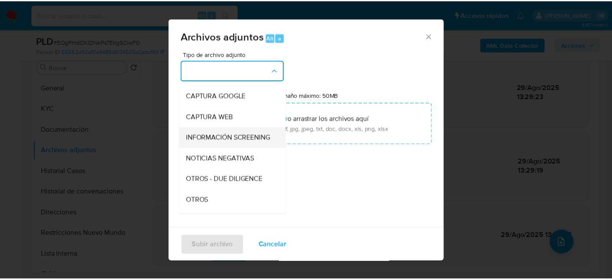
scroll to position [87, 0]
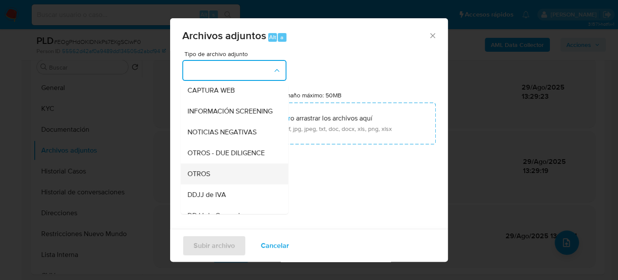
click at [217, 184] on div "OTROS" at bounding box center [232, 173] width 89 height 21
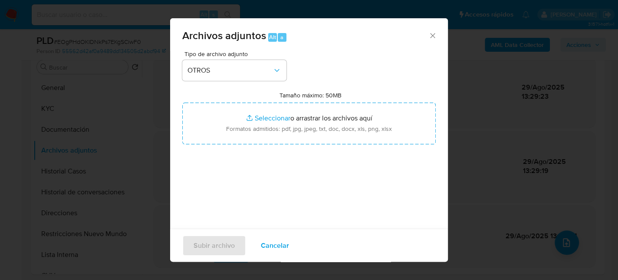
click at [283, 244] on span "Cancelar" at bounding box center [275, 244] width 28 height 19
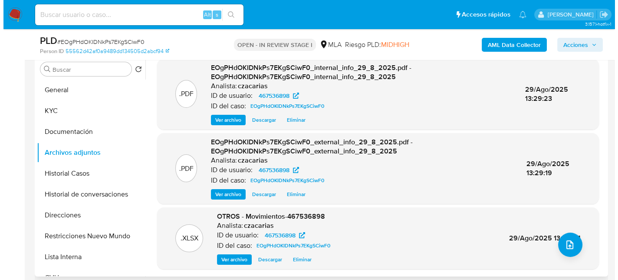
scroll to position [174, 0]
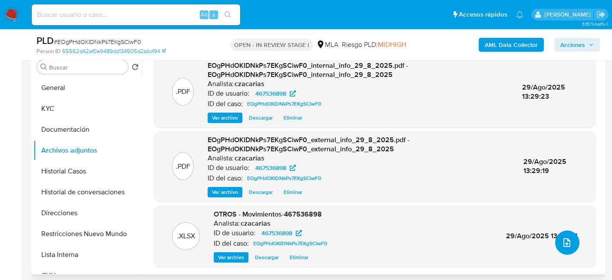
click at [556, 241] on button "upload-file" at bounding box center [567, 242] width 24 height 24
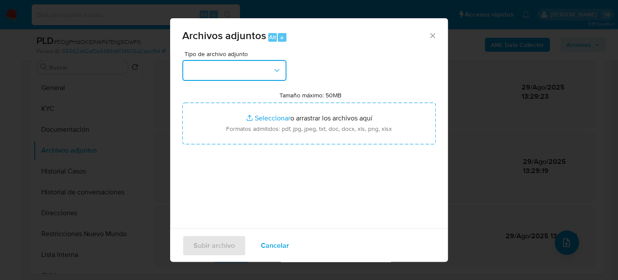
click at [258, 79] on button "button" at bounding box center [234, 70] width 104 height 21
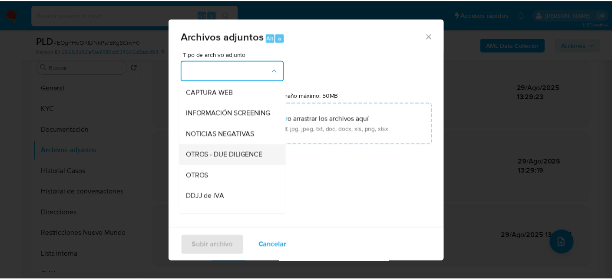
scroll to position [87, 0]
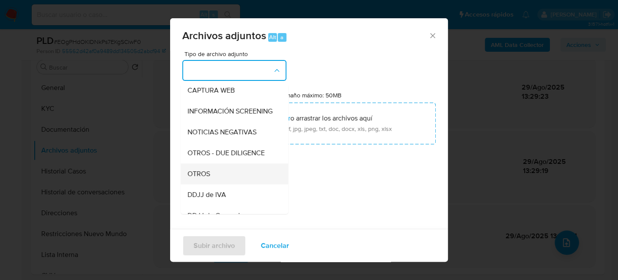
click at [217, 179] on div "OTROS" at bounding box center [232, 173] width 89 height 21
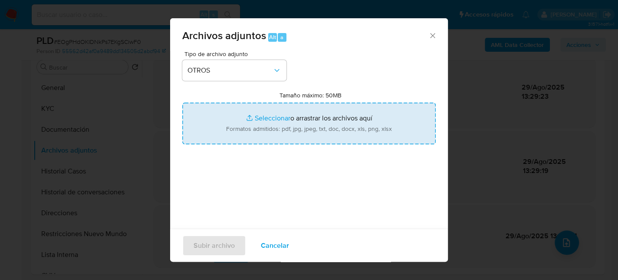
type input "C:\fakepath\Caselog EOgPHdOKIDNkPs7EKgSCiwF0_2025_07_17_22_08_23.docx"
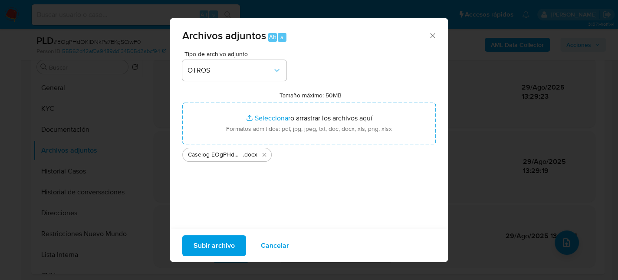
click at [209, 243] on span "Subir archivo" at bounding box center [214, 244] width 41 height 19
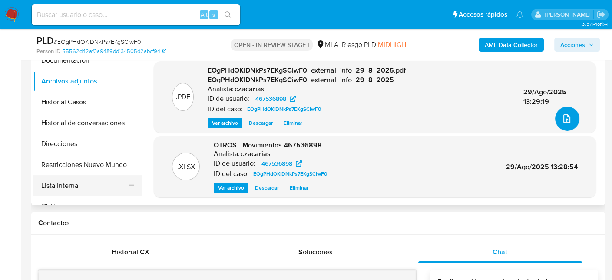
scroll to position [174, 0]
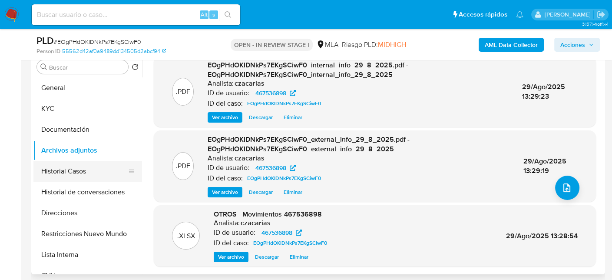
click at [76, 175] on button "Historial Casos" at bounding box center [84, 171] width 102 height 21
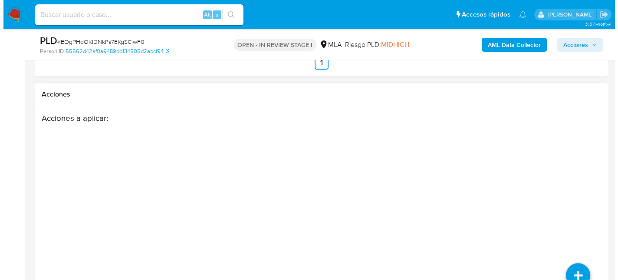
scroll to position [1608, 0]
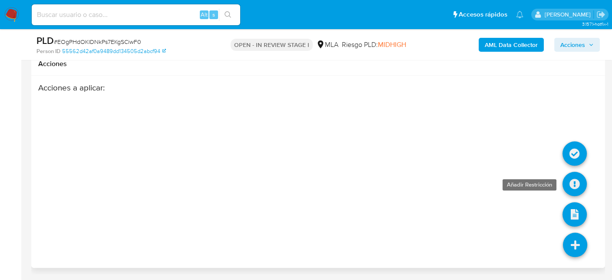
click at [571, 187] on icon at bounding box center [574, 183] width 24 height 24
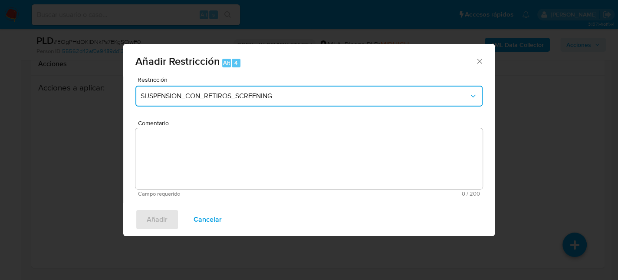
click at [337, 91] on button "SUSPENSION_CON_RETIROS_SCREENING" at bounding box center [308, 96] width 347 height 21
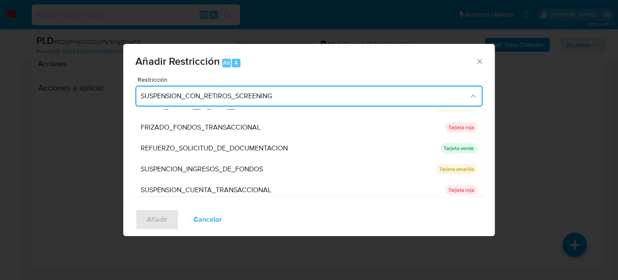
scroll to position [174, 0]
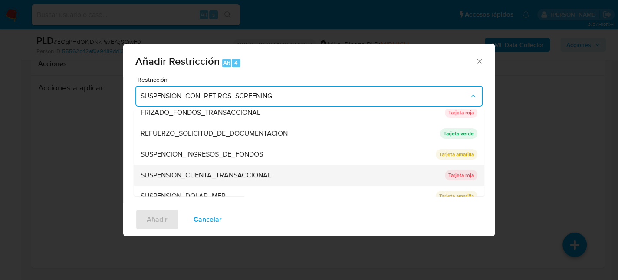
click at [256, 172] on span "SUSPENSION_CUENTA_TRANSACCIONAL" at bounding box center [206, 175] width 131 height 9
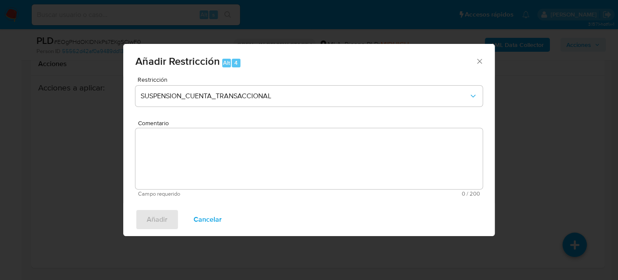
click at [281, 175] on textarea "Comentario" at bounding box center [308, 158] width 347 height 61
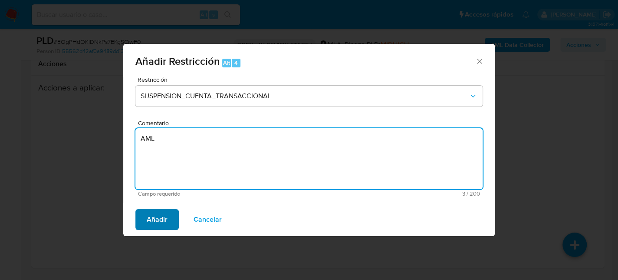
type textarea "AML"
click at [165, 215] on span "Añadir" at bounding box center [157, 219] width 21 height 19
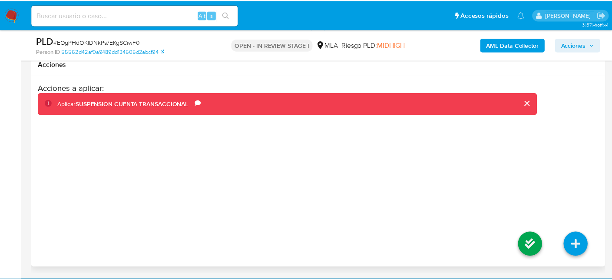
scroll to position [1588, 0]
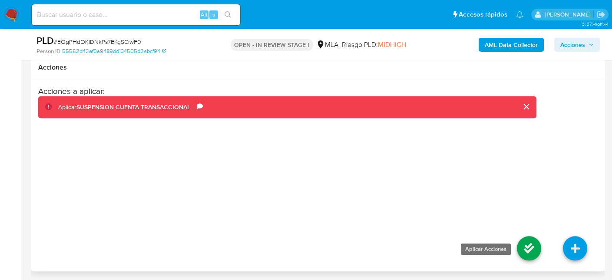
click at [539, 260] on icon at bounding box center [529, 248] width 24 height 24
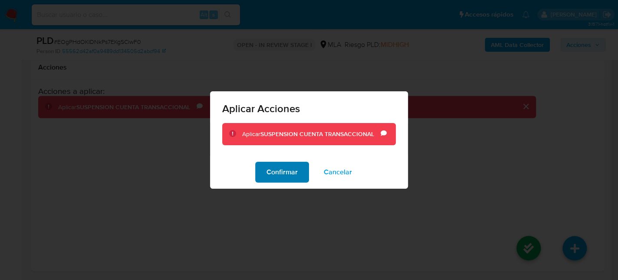
click at [261, 174] on button "Confirmar" at bounding box center [282, 172] width 54 height 21
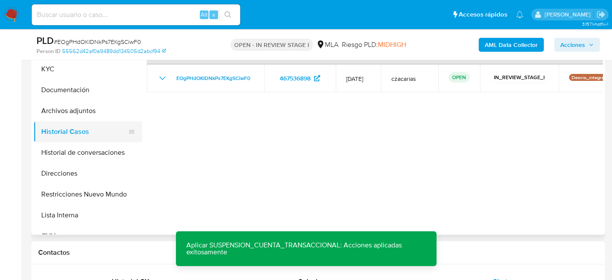
scroll to position [198, 0]
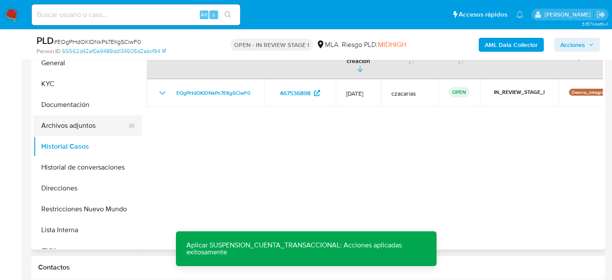
click at [69, 130] on button "Archivos adjuntos" at bounding box center [84, 125] width 102 height 21
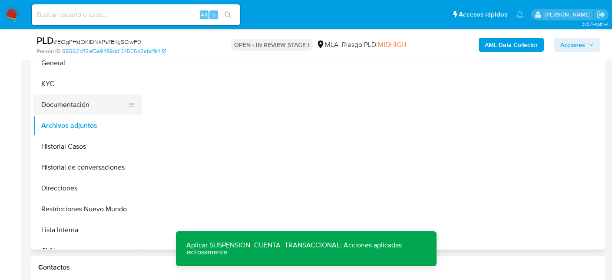
click at [73, 107] on button "Documentación" at bounding box center [84, 104] width 102 height 21
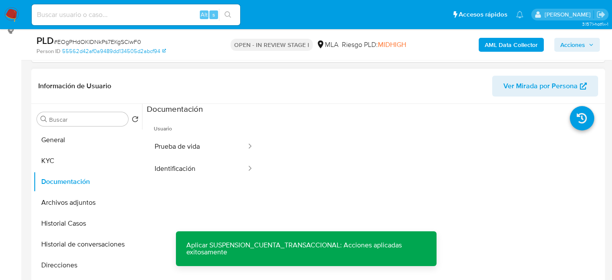
scroll to position [112, 0]
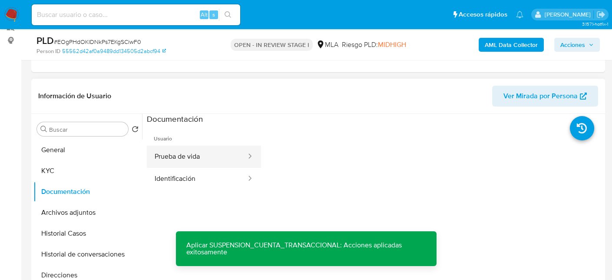
click at [218, 157] on button "Prueba de vida" at bounding box center [197, 156] width 100 height 22
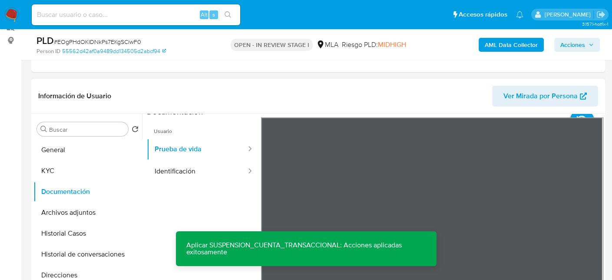
scroll to position [0, 0]
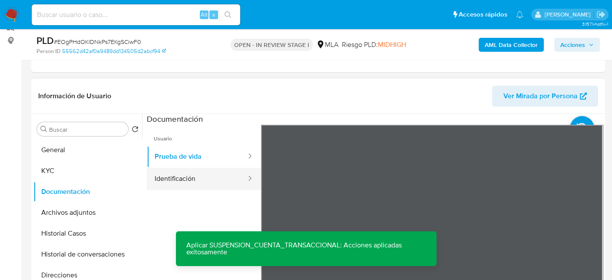
click at [199, 178] on button "Identificación" at bounding box center [197, 179] width 100 height 22
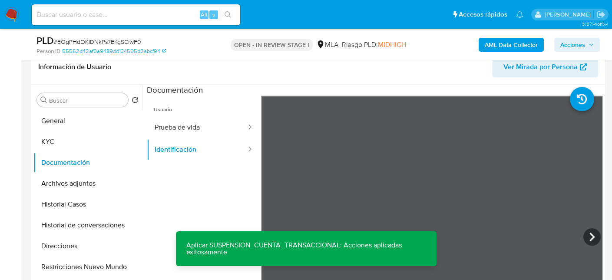
scroll to position [155, 0]
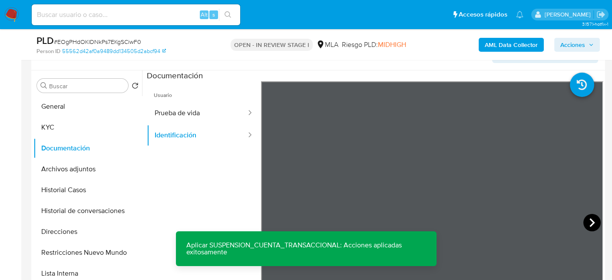
click at [589, 218] on icon at bounding box center [591, 222] width 5 height 9
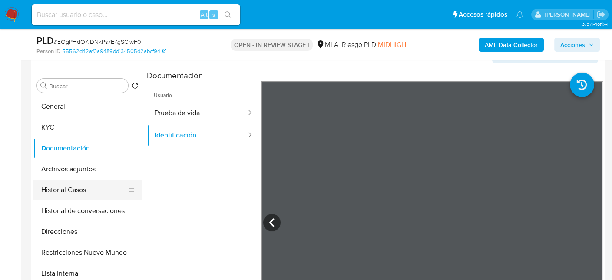
click at [82, 186] on button "Historial Casos" at bounding box center [84, 189] width 102 height 21
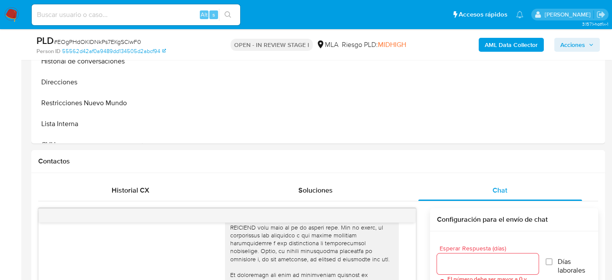
scroll to position [198, 0]
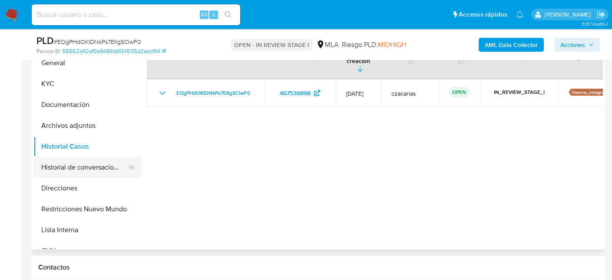
click at [71, 163] on button "Historial de conversaciones" at bounding box center [84, 167] width 102 height 21
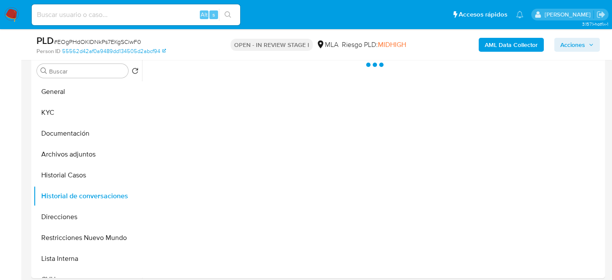
scroll to position [155, 0]
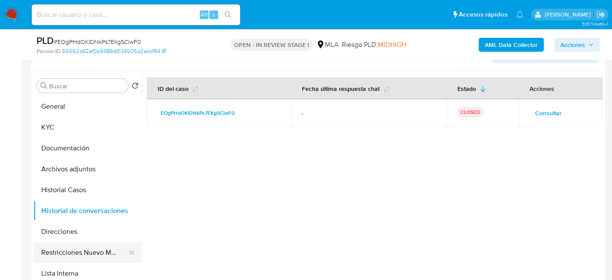
click at [88, 254] on button "Restricciones Nuevo Mundo" at bounding box center [84, 252] width 102 height 21
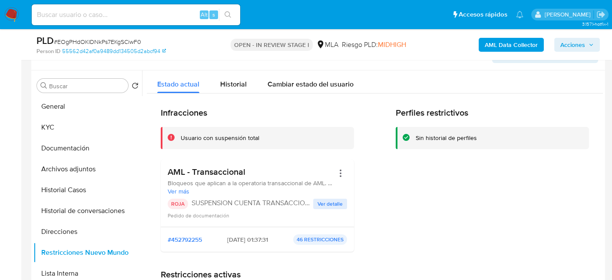
click at [575, 48] on span "Acciones" at bounding box center [572, 45] width 25 height 14
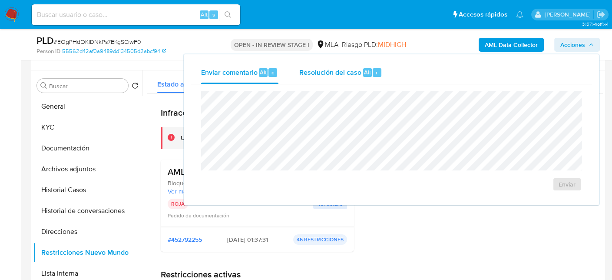
click at [367, 80] on div "Resolución del caso Alt r" at bounding box center [340, 72] width 83 height 23
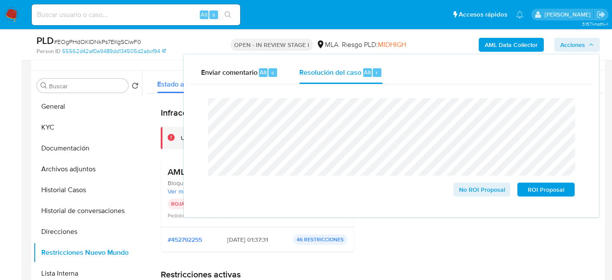
click at [101, 40] on span "# EOgPHdOKIDNkPs7EKgSCiwF0" at bounding box center [97, 41] width 87 height 9
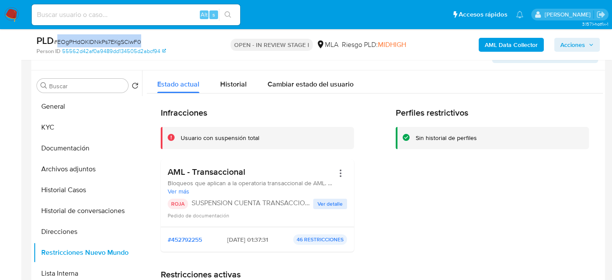
copy span "EOgPHdOKIDNkPs7EKgSCiwF0"
click at [558, 46] on button "Acciones" at bounding box center [577, 45] width 46 height 14
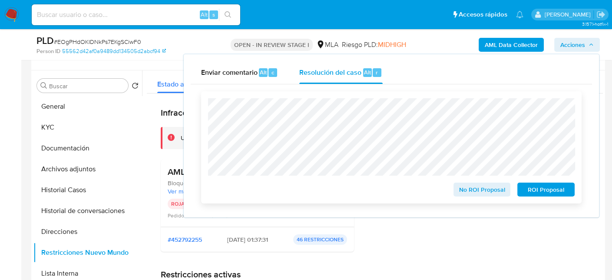
click at [540, 191] on span "ROI Proposal" at bounding box center [545, 189] width 45 height 12
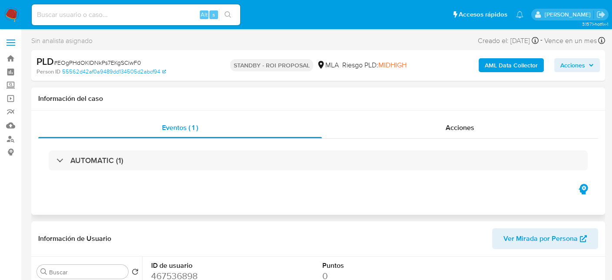
select select "10"
click at [195, 12] on input at bounding box center [136, 14] width 208 height 11
paste input "ff7jyhia4d1GWDybY4bXOZhP"
type input "ff7jyhia4d1GWDybY4bXOZhP"
click at [224, 17] on icon "search-icon" at bounding box center [227, 14] width 7 height 7
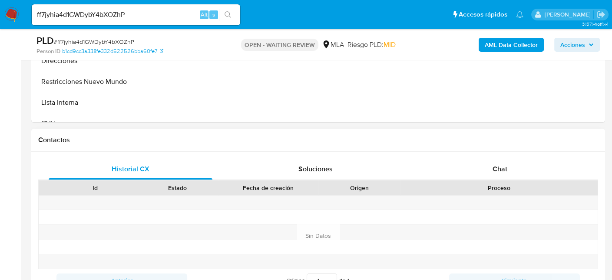
scroll to position [347, 0]
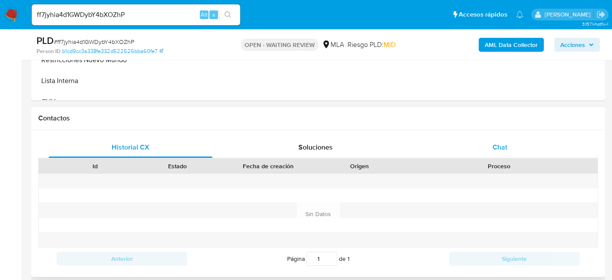
select select "10"
click at [495, 151] on span "Chat" at bounding box center [499, 147] width 15 height 10
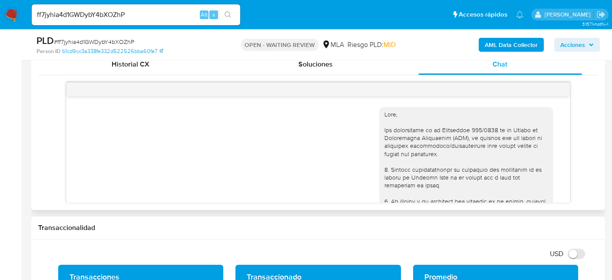
scroll to position [434, 0]
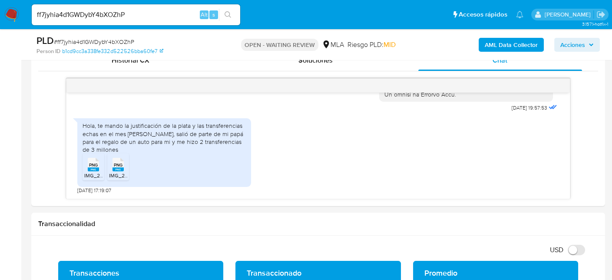
click at [97, 16] on input "ff7jyhia4d1GWDybY4bXOZhP" at bounding box center [136, 14] width 208 height 11
paste input "b2qVlyrDa2HuV9P5PtYaiQaf"
type input "b2qVlyrDa2HuV9P5PtYaiQaf"
click at [224, 13] on button "search-icon" at bounding box center [228, 15] width 18 height 12
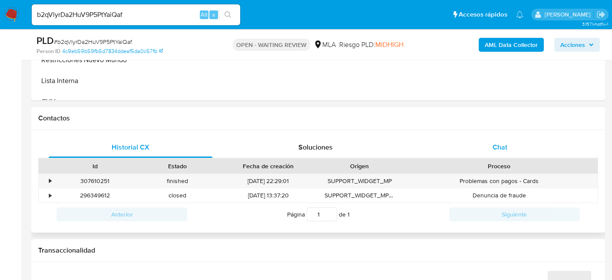
click at [500, 149] on span "Chat" at bounding box center [499, 147] width 15 height 10
select select "10"
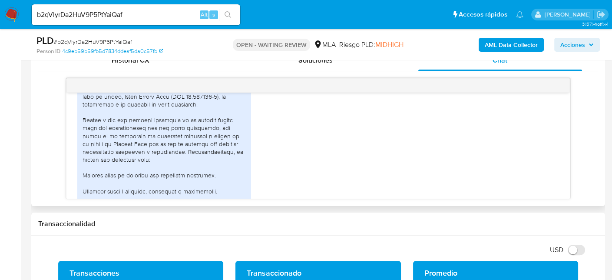
scroll to position [491, 0]
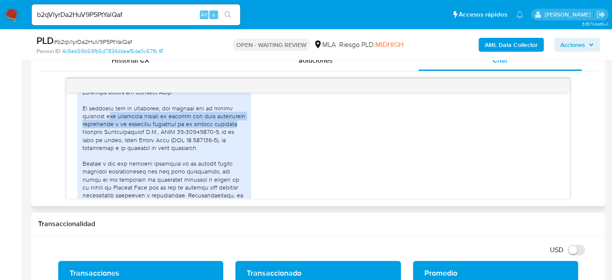
drag, startPoint x: 109, startPoint y: 132, endPoint x: 241, endPoint y: 139, distance: 132.6
click at [241, 139] on div at bounding box center [163, 214] width 163 height 253
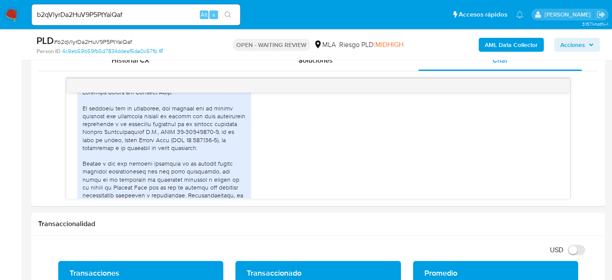
click at [140, 15] on input "b2qVlyrDa2HuV9P5PtYaiQaf" at bounding box center [136, 14] width 208 height 11
drag, startPoint x: 140, startPoint y: 15, endPoint x: 150, endPoint y: 14, distance: 10.4
click at [140, 14] on input "b2qVlyrDa2HuV9P5PtYaiQaf" at bounding box center [136, 14] width 208 height 11
paste input "tYZRBTUqNAaBmICU8vrrjFTK"
type input "tYZRBTUqNAaBmICU8vrrjFTK"
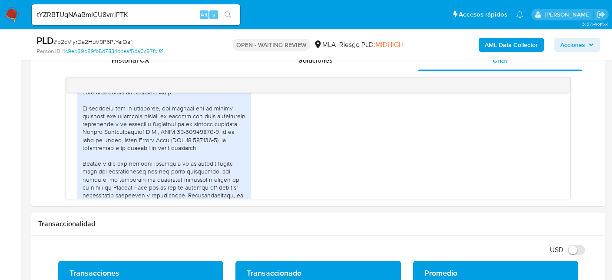
click at [233, 14] on button "search-icon" at bounding box center [228, 15] width 18 height 12
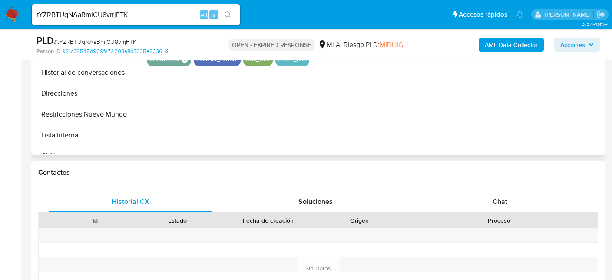
select select "10"
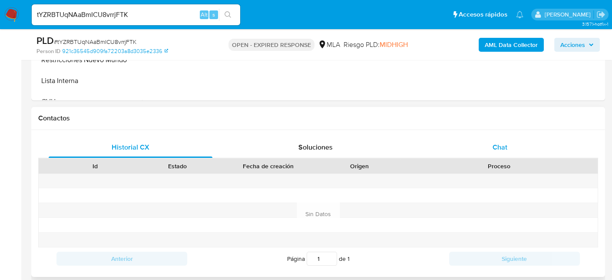
click at [491, 152] on div "Chat" at bounding box center [500, 147] width 164 height 21
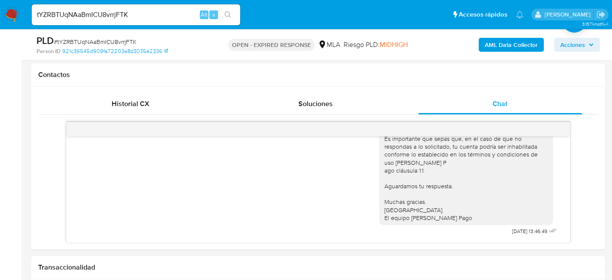
scroll to position [635, 0]
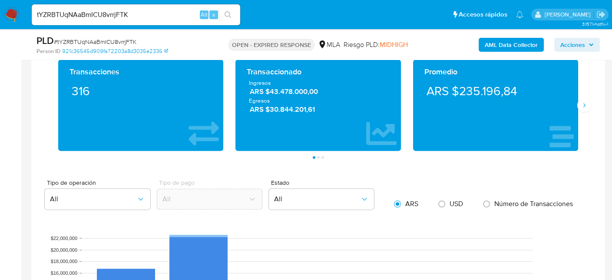
click at [117, 7] on div "tYZRBTUqNAaBmICU8vrrjFTK Alt s" at bounding box center [136, 14] width 208 height 21
click at [113, 12] on input "tYZRBTUqNAaBmICU8vrrjFTK" at bounding box center [136, 14] width 208 height 11
paste input "WgFHGaBiCIpbOnVm5ZaYgz9G"
type input "WgFHGaBiCIpbOnVm5ZaYgz9G"
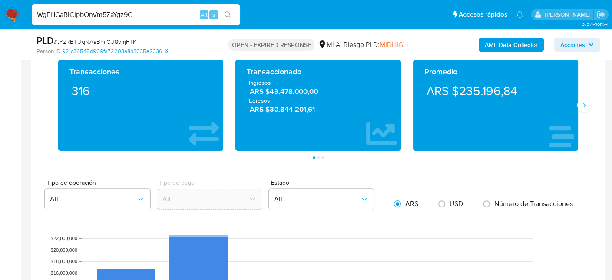
click at [232, 12] on button "search-icon" at bounding box center [228, 15] width 18 height 12
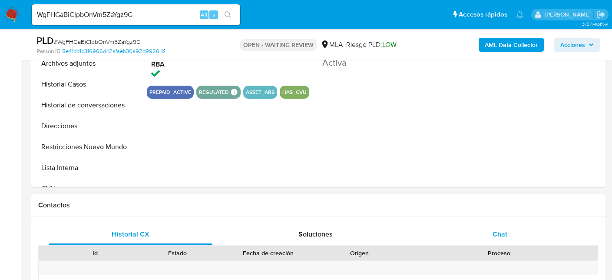
click at [497, 224] on div "Chat" at bounding box center [500, 234] width 164 height 21
select select "10"
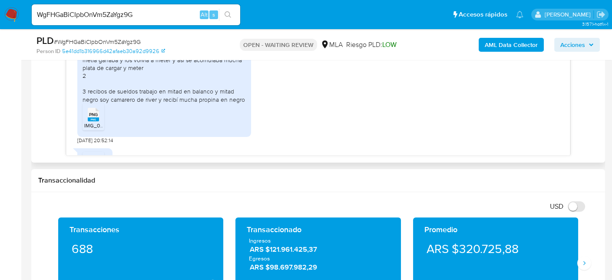
scroll to position [469, 0]
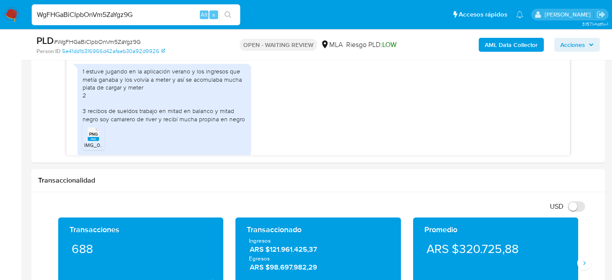
click at [179, 15] on input "WgFHGaBiCIpbOnVm5ZaYgz9G" at bounding box center [136, 14] width 208 height 11
paste input "CymtcMKVfsZZ1fCBIapY8qe8"
type input "CymtcMKVfsZZ1fCBIapY8qe8"
click at [227, 9] on button "search-icon" at bounding box center [228, 15] width 18 height 12
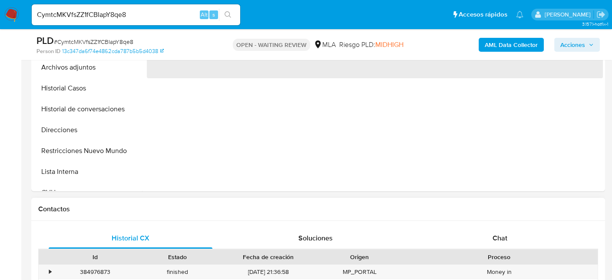
scroll to position [260, 0]
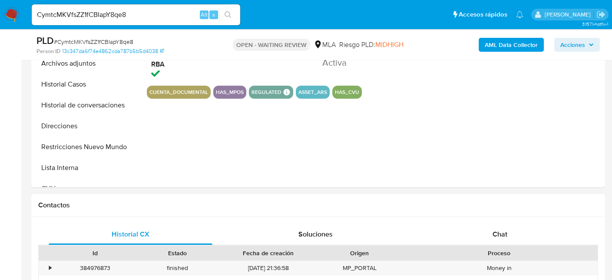
click at [507, 222] on div "Historial CX Soluciones Chat Id Estado Fecha de creación Origen Proceso • 38497…" at bounding box center [318, 276] width 574 height 118
select select "10"
click at [500, 227] on div "Chat" at bounding box center [500, 234] width 164 height 21
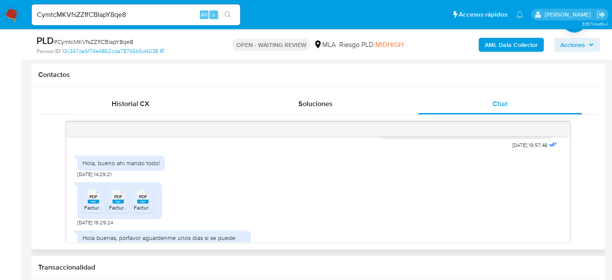
scroll to position [551, 0]
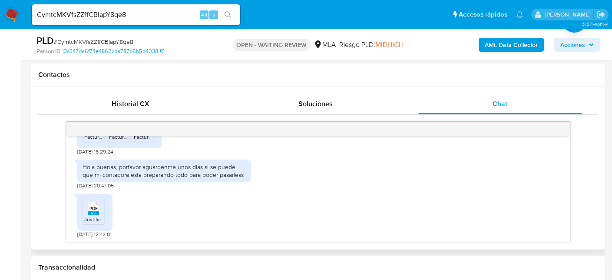
click at [99, 207] on icon at bounding box center [93, 207] width 11 height 13
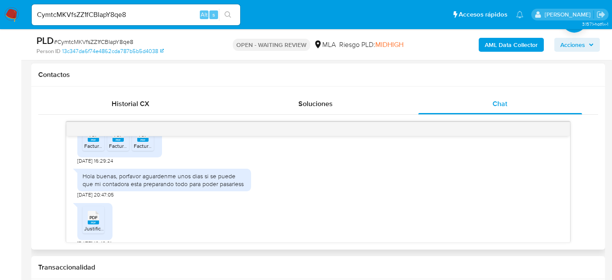
scroll to position [507, 0]
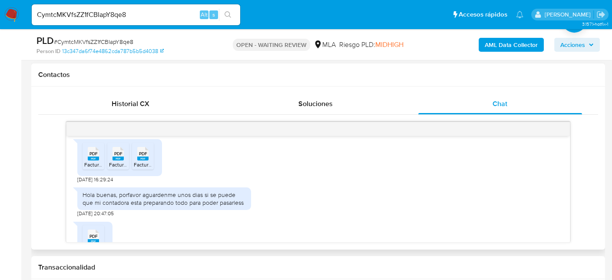
click at [99, 160] on icon at bounding box center [93, 153] width 11 height 13
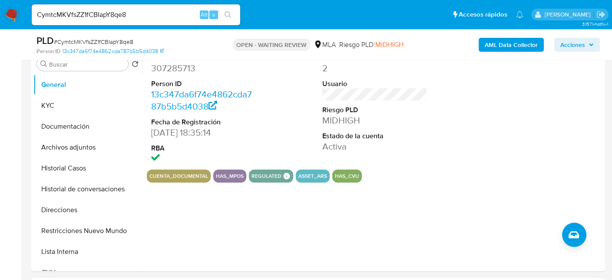
scroll to position [174, 0]
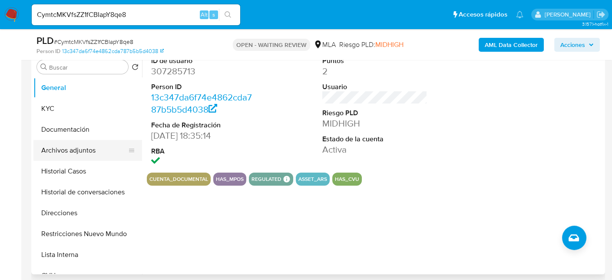
click at [96, 140] on button "Archivos adjuntos" at bounding box center [84, 150] width 102 height 21
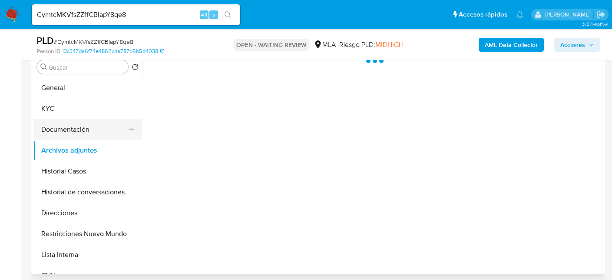
click at [86, 126] on button "Documentación" at bounding box center [84, 129] width 102 height 21
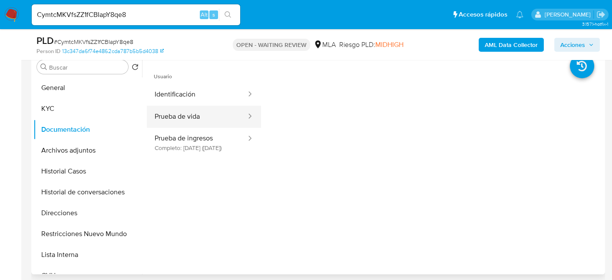
click at [208, 122] on button "Prueba de vida" at bounding box center [197, 116] width 100 height 22
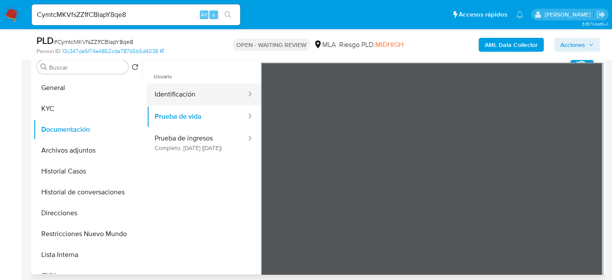
click at [216, 96] on button "Identificación" at bounding box center [197, 94] width 100 height 22
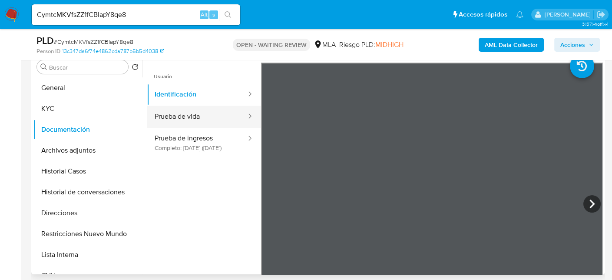
click at [207, 117] on button "Prueba de vida" at bounding box center [197, 116] width 100 height 22
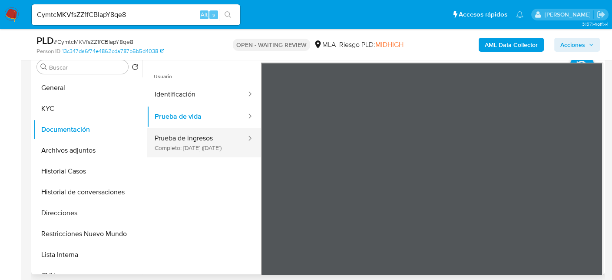
click at [224, 148] on button "Prueba de ingresos Completo: 04/06/2024 (hace un año)" at bounding box center [197, 143] width 100 height 30
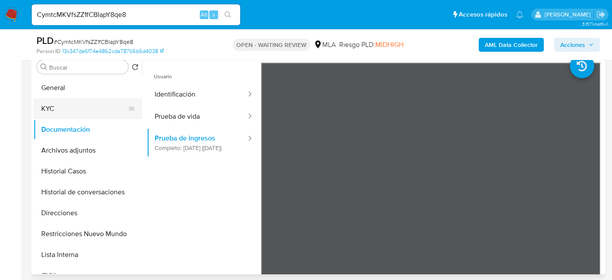
click at [69, 107] on button "KYC" at bounding box center [84, 108] width 102 height 21
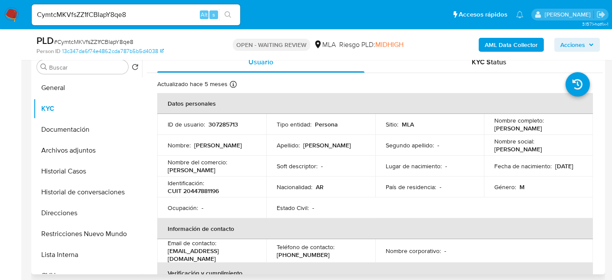
drag, startPoint x: 492, startPoint y: 126, endPoint x: 569, endPoint y: 128, distance: 76.9
click at [569, 128] on div "Nombre completo : Tomas Alejandro Perazzone" at bounding box center [538, 124] width 88 height 16
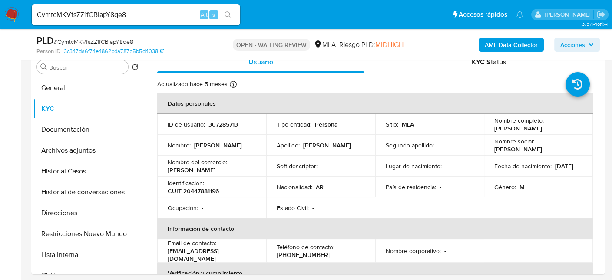
copy p "[PERSON_NAME]"
click at [91, 47] on link "13c347da6f74e4862cda787b5b5d4038" at bounding box center [113, 51] width 102 height 8
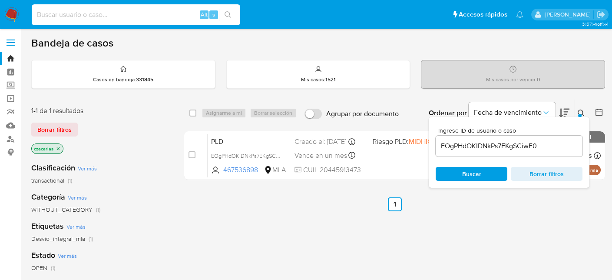
click at [145, 17] on input at bounding box center [136, 14] width 208 height 11
paste input "CymtcMKVfsZZ1fCBIapY8qe8"
type input "CymtcMKVfsZZ1fCBIapY8qe8"
click at [232, 10] on button "search-icon" at bounding box center [228, 15] width 18 height 12
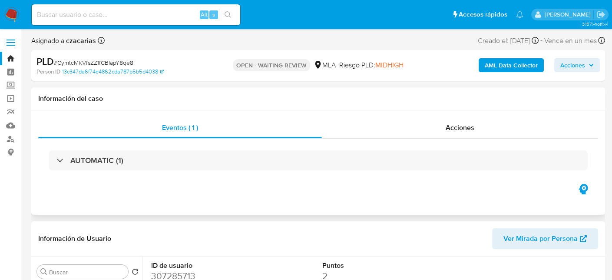
scroll to position [87, 0]
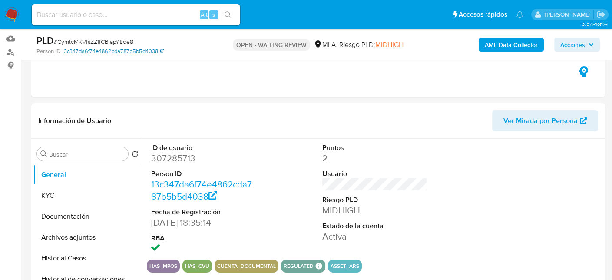
select select "10"
click at [112, 41] on span "# CymtcMKVfsZZ1fCBIapY8qe8" at bounding box center [93, 41] width 79 height 9
copy span "a"
click at [114, 39] on span "# CymtcMKVfsZZ1fCBIapY8qe8" at bounding box center [93, 41] width 79 height 9
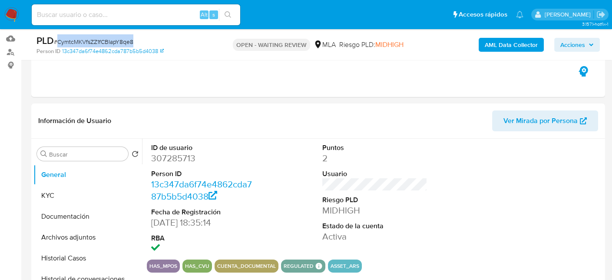
click at [114, 39] on span "# CymtcMKVfsZZ1fCBIapY8qe8" at bounding box center [93, 41] width 79 height 9
click at [134, 9] on input at bounding box center [136, 14] width 208 height 11
click at [136, 15] on input at bounding box center [136, 14] width 208 height 11
paste input "rzVMyLYm5IwqlDrFSEuBI969"
type input "rzVMyLYm5IwqlDrFSEuBI969"
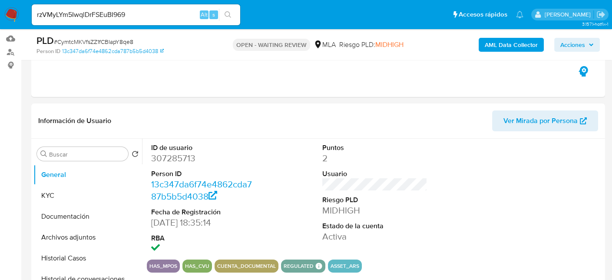
click at [229, 11] on icon "search-icon" at bounding box center [227, 14] width 7 height 7
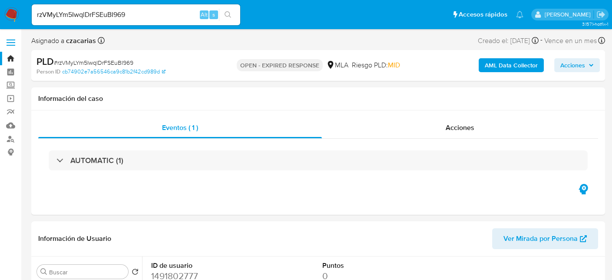
select select "10"
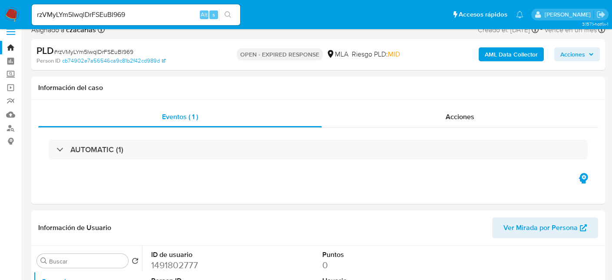
scroll to position [43, 0]
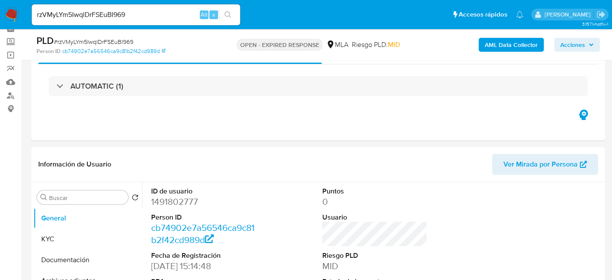
click at [86, 41] on span "# rzVMyLYm5IwqlDrFSEuBI969" at bounding box center [93, 41] width 79 height 9
copy span "rzVMyLYm5IwqlDrFSEuBI969"
drag, startPoint x: 80, startPoint y: 242, endPoint x: 127, endPoint y: 166, distance: 88.9
click at [80, 242] on button "KYC" at bounding box center [87, 238] width 109 height 21
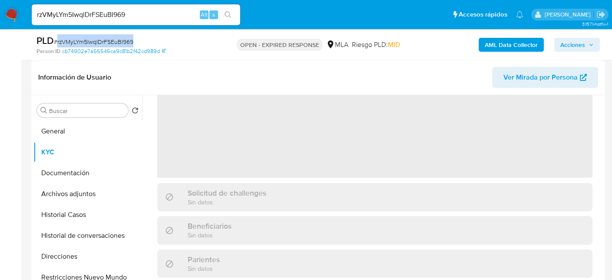
scroll to position [87, 0]
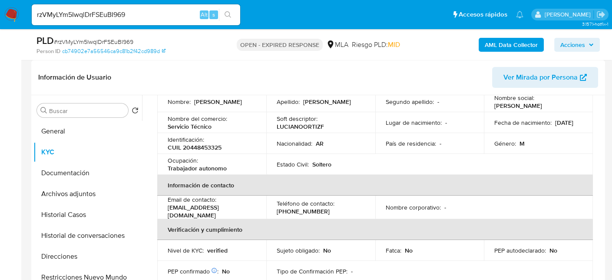
click at [211, 145] on p "CUIL 20448453325" at bounding box center [195, 147] width 54 height 8
copy p "20448453325"
click at [100, 14] on input "rzVMyLYm5IwqlDrFSEuBI969" at bounding box center [136, 14] width 208 height 11
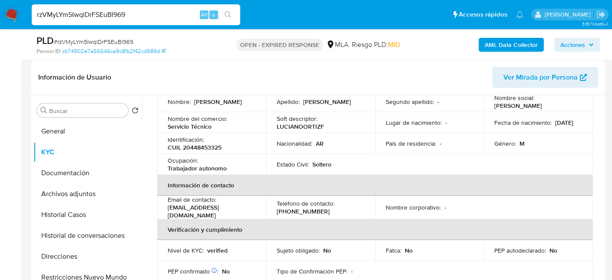
paste input "pG02isRU4x77W7KONq4qrgRd"
type input "pG02isRU4x77W7KONq4qrgRd"
click at [228, 10] on button "search-icon" at bounding box center [228, 15] width 18 height 12
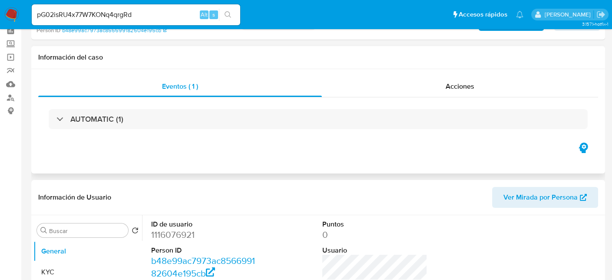
select select "10"
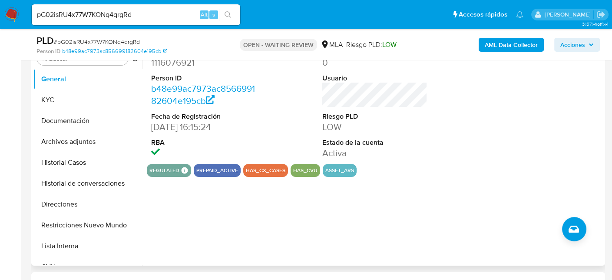
scroll to position [260, 0]
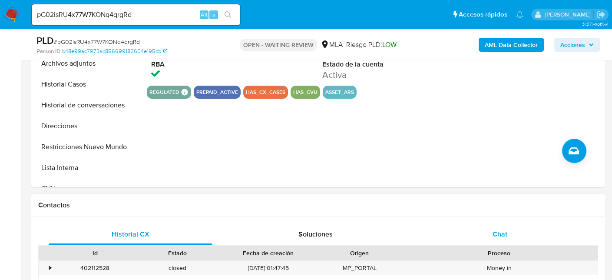
click at [489, 226] on div "Chat" at bounding box center [500, 234] width 164 height 21
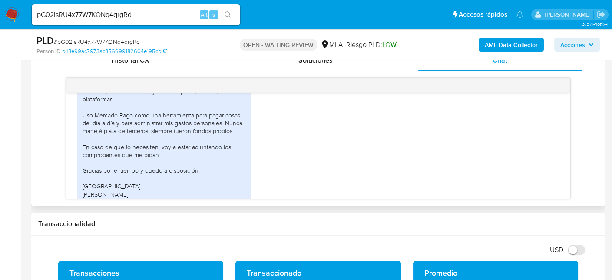
scroll to position [481, 0]
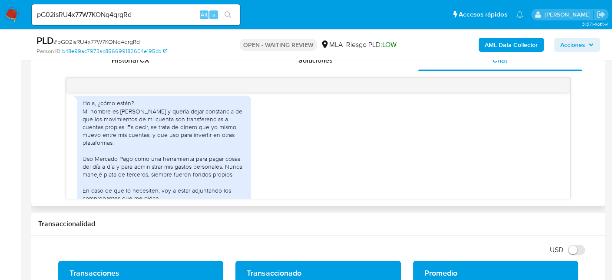
drag, startPoint x: 163, startPoint y: 122, endPoint x: 212, endPoint y: 143, distance: 53.5
click at [212, 143] on div "Hola, ¿cómo están? Mi nombre es [PERSON_NAME] y quería dejar constancia de que …" at bounding box center [163, 170] width 163 height 142
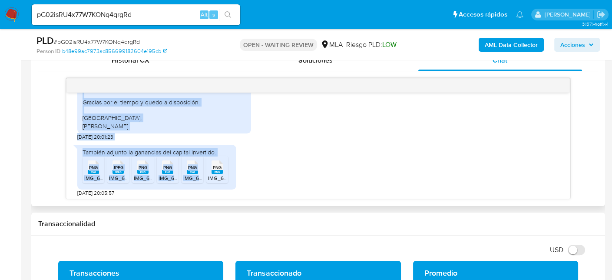
scroll to position [611, 0]
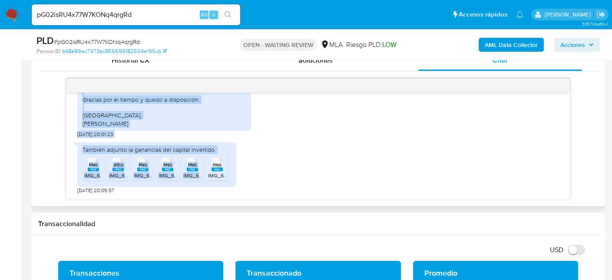
drag, startPoint x: 202, startPoint y: 133, endPoint x: 227, endPoint y: 160, distance: 36.5
click at [227, 160] on div "[DATE] 19:57:47 Hola, ¿cómo están? Mi nombre es [PERSON_NAME] y quería dejar co…" at bounding box center [317, 145] width 503 height 106
click at [95, 158] on icon at bounding box center [93, 164] width 11 height 13
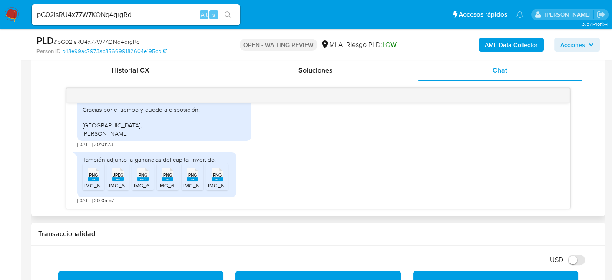
scroll to position [434, 0]
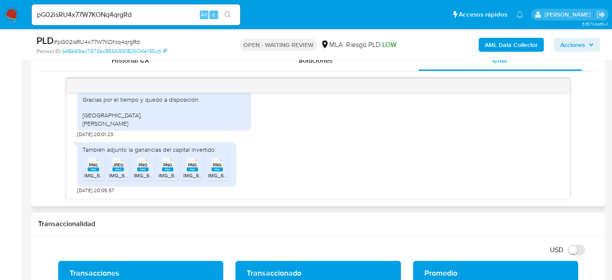
click at [224, 171] on div "PNG PNG" at bounding box center [217, 163] width 18 height 17
click at [188, 168] on rect at bounding box center [192, 169] width 11 height 4
click at [158, 166] on div "PNG PNG" at bounding box center [167, 163] width 18 height 17
click at [142, 169] on rect at bounding box center [142, 169] width 11 height 4
click at [116, 169] on rect at bounding box center [117, 169] width 11 height 4
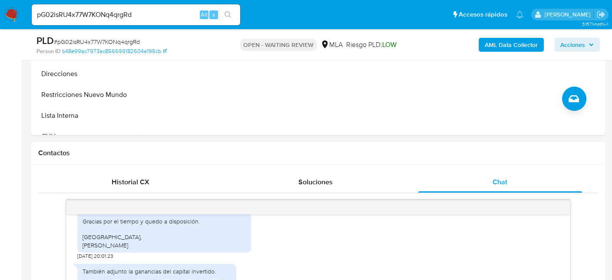
scroll to position [217, 0]
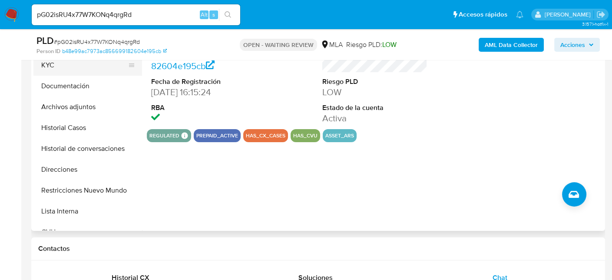
click at [58, 70] on button "KYC" at bounding box center [84, 65] width 102 height 21
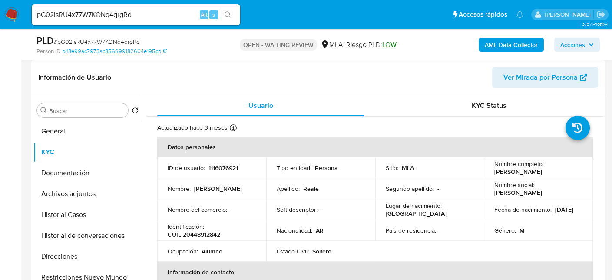
scroll to position [43, 0]
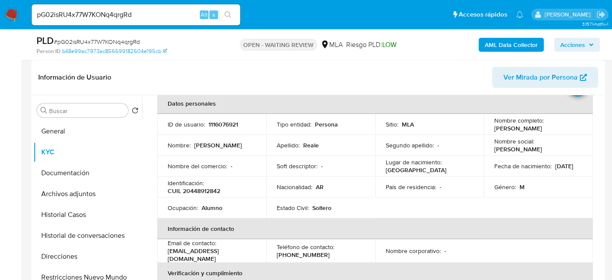
click at [97, 20] on div "pG02isRU4x77W7KONq4qrgRd Alt s" at bounding box center [136, 14] width 208 height 21
click at [97, 20] on input "pG02isRU4x77W7KONq4qrgRd" at bounding box center [136, 14] width 208 height 11
paste input "KhDbOY18jMHspMv9YQk6Ri9O"
type input "KhDbOY18jMHspMv9YQk6Ri9O"
click at [231, 13] on button "search-icon" at bounding box center [228, 15] width 18 height 12
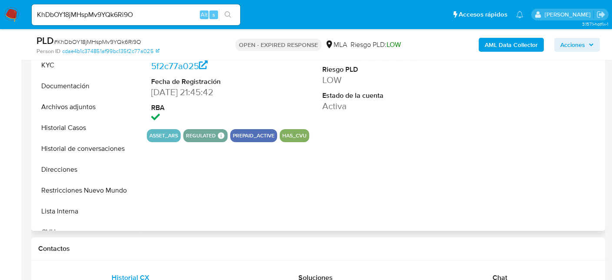
scroll to position [347, 0]
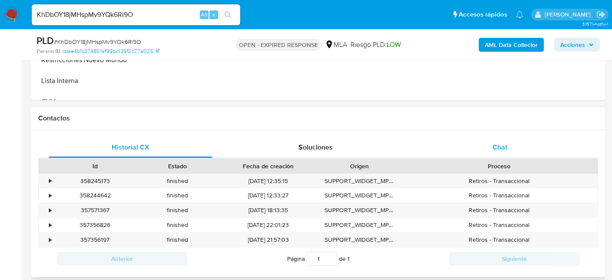
click at [489, 143] on div "Chat" at bounding box center [500, 147] width 164 height 21
select select "10"
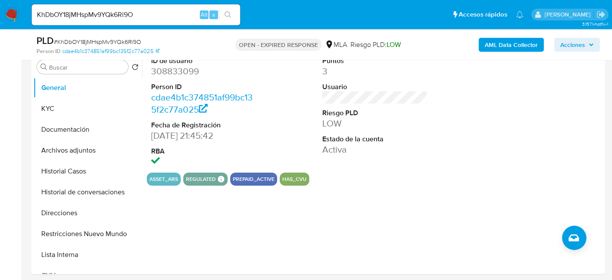
scroll to position [174, 0]
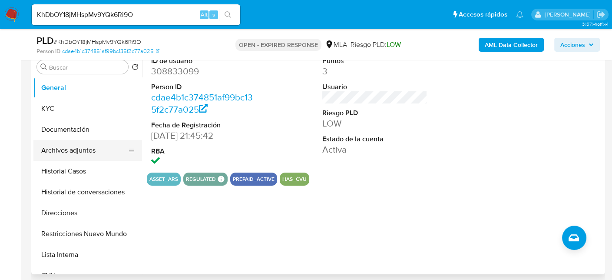
click at [58, 155] on button "Archivos adjuntos" at bounding box center [84, 150] width 102 height 21
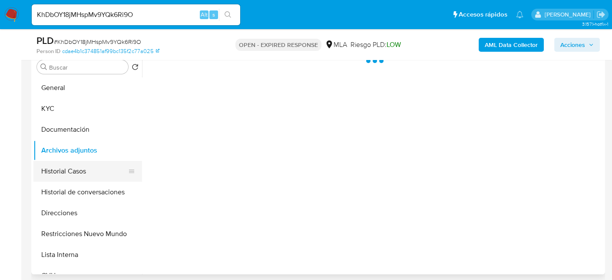
click at [63, 168] on button "Historial Casos" at bounding box center [84, 171] width 102 height 21
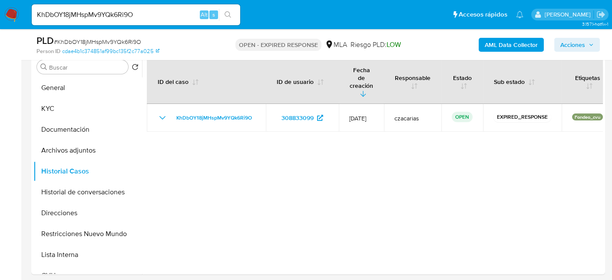
click at [98, 44] on span "# KhDbOY18jMHspMv9YQk6Ri9O" at bounding box center [97, 41] width 87 height 9
copy span "KhDbOY18jMHspMv9YQk6Ri9O"
